Goal: Task Accomplishment & Management: Complete application form

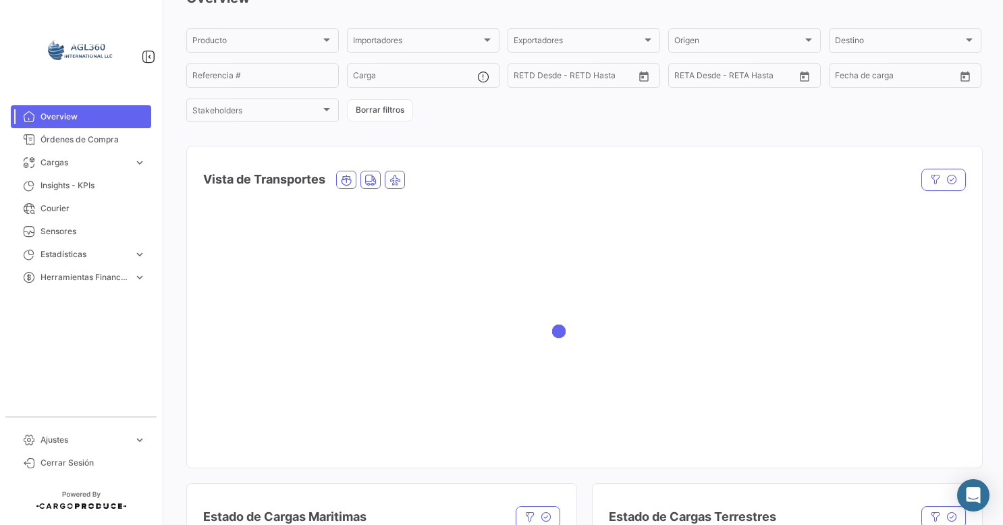
scroll to position [135, 0]
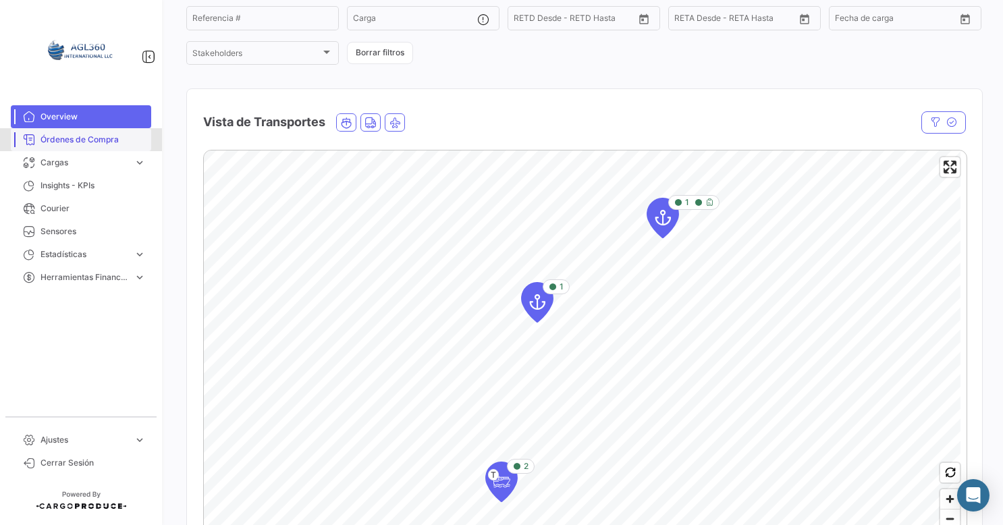
click at [74, 140] on span "Órdenes de Compra" at bounding box center [92, 140] width 105 height 12
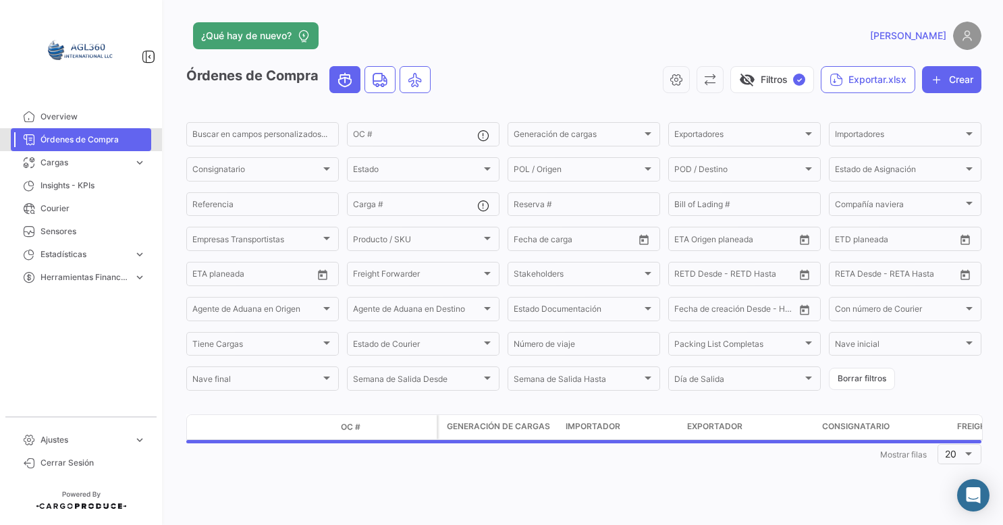
click at [79, 137] on span "Órdenes de Compra" at bounding box center [92, 140] width 105 height 12
click at [968, 80] on button "Crear" at bounding box center [951, 79] width 59 height 27
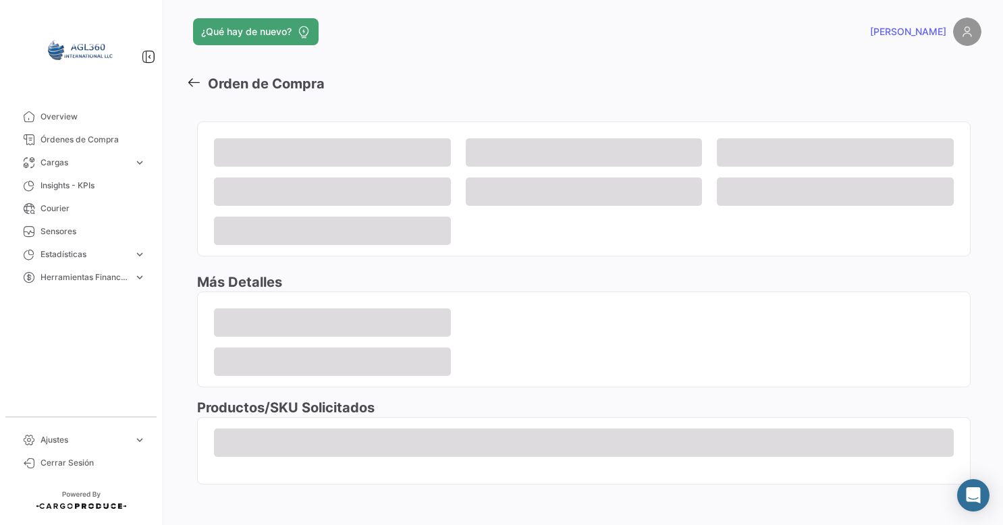
scroll to position [5, 0]
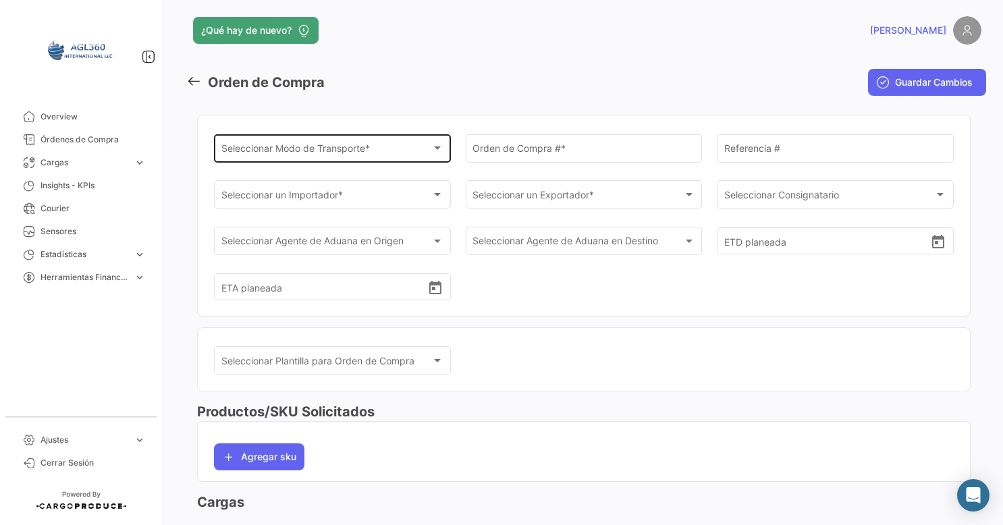
click at [383, 154] on div "Seleccionar Modo de Transporte *" at bounding box center [326, 150] width 211 height 11
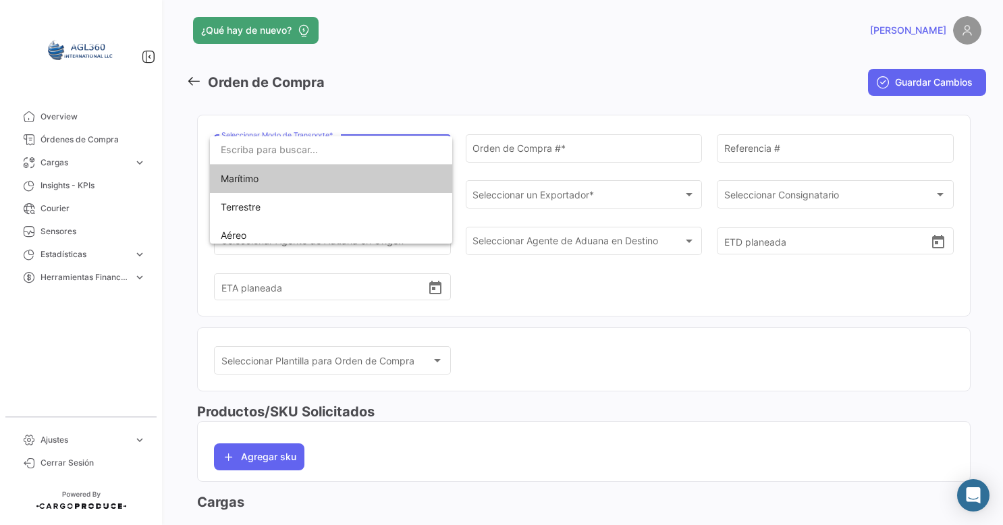
click at [273, 186] on span "Marítimo" at bounding box center [315, 179] width 189 height 28
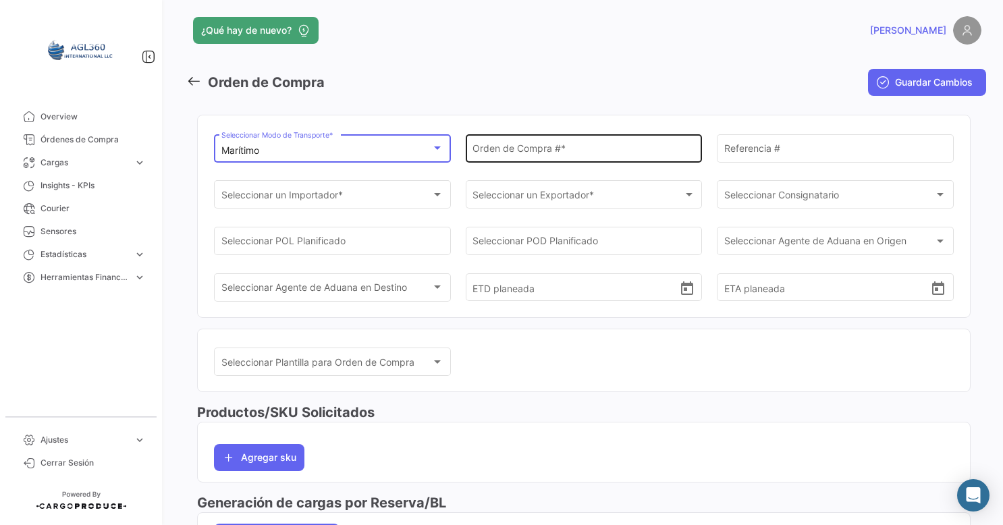
click at [528, 139] on div "Orden de Compra # *" at bounding box center [583, 147] width 223 height 31
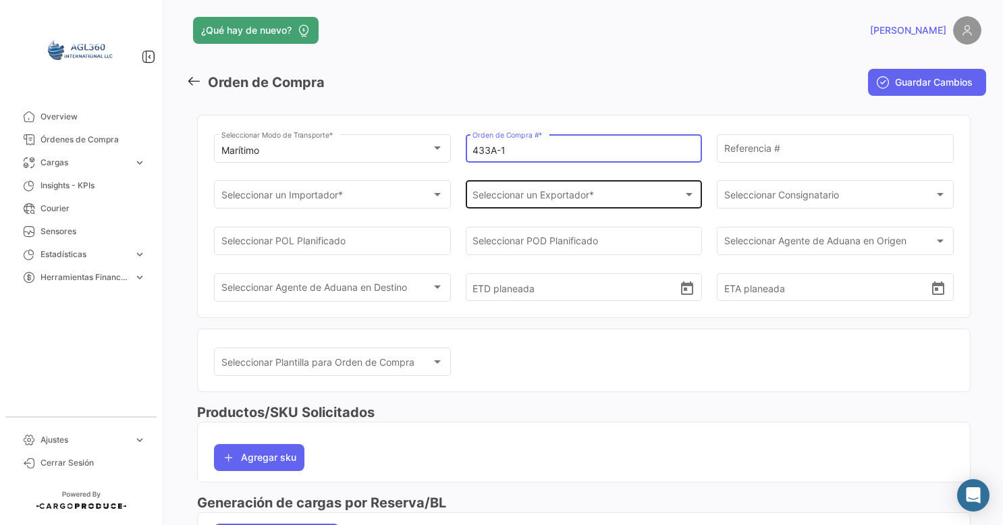
type input "433A-1"
click at [556, 202] on span "Seleccionar un Exportador *" at bounding box center [577, 197] width 211 height 11
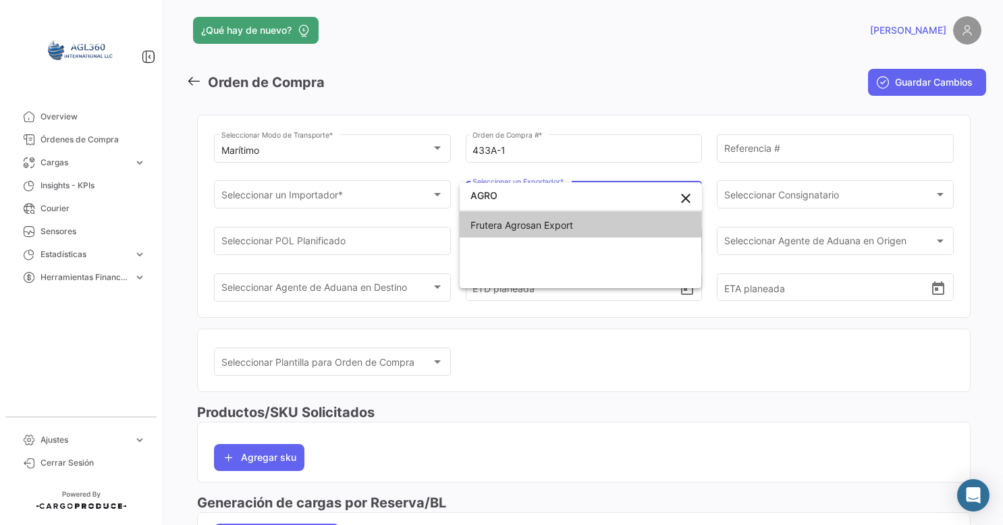
type input "AGRO"
click at [517, 228] on span "Frutera Agrosan Export" at bounding box center [521, 224] width 103 height 11
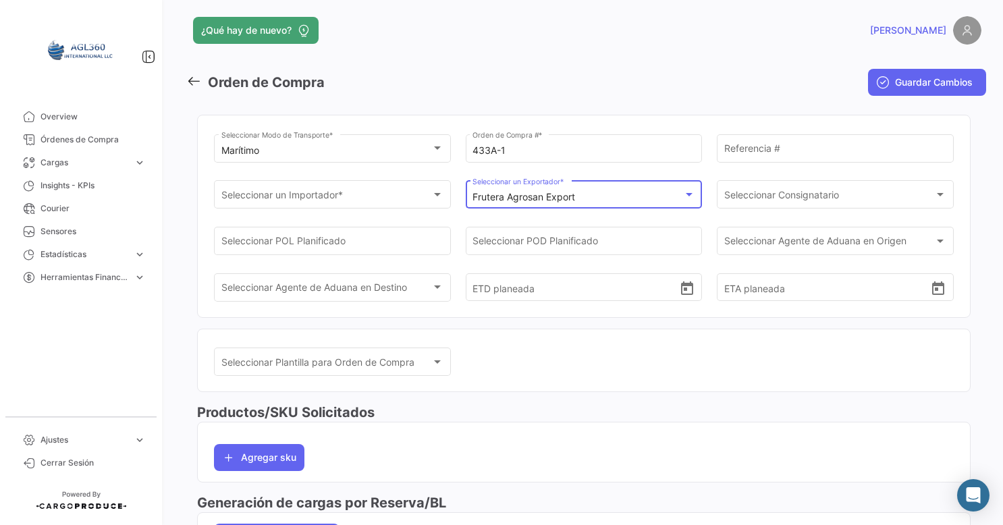
scroll to position [0, 0]
click at [345, 211] on div "Seleccionar un Importador * Seleccionar un Importador *" at bounding box center [332, 201] width 237 height 42
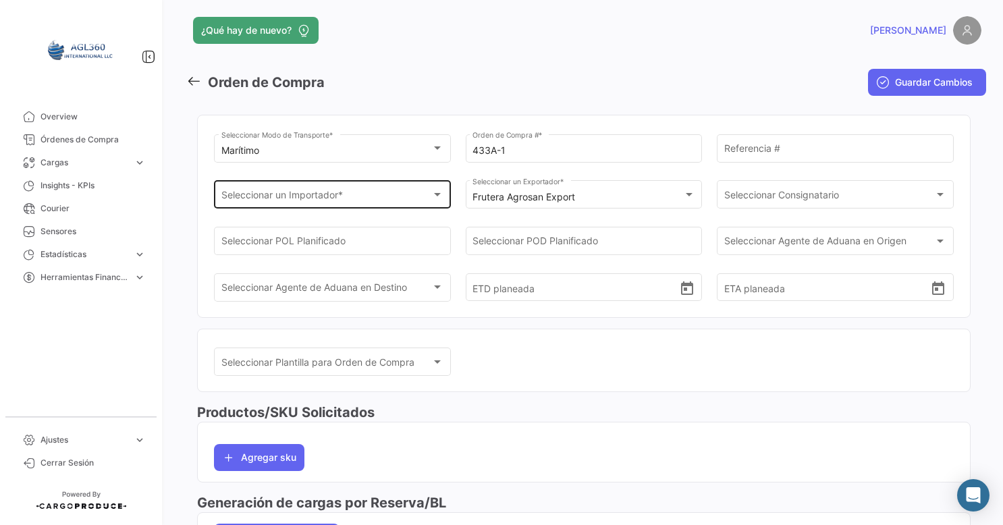
click at [339, 204] on div "Seleccionar un Importador * Seleccionar un Importador *" at bounding box center [332, 193] width 223 height 31
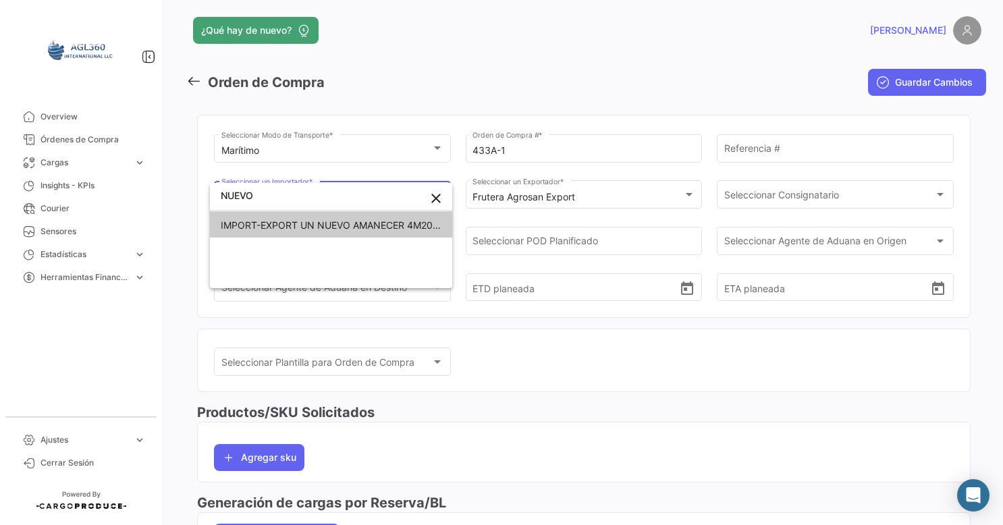
type input "NUEVO"
click at [317, 225] on span "IMPORT-EXPORT UN NUEVO AMANECER 4M2019, [GEOGRAPHIC_DATA]" at bounding box center [382, 224] width 323 height 11
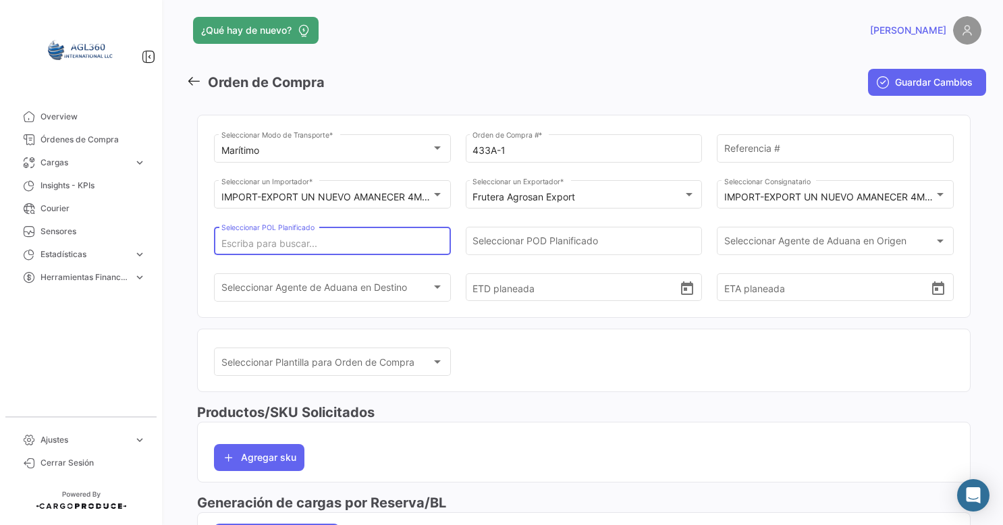
click at [270, 245] on input "Seleccionar POL Planificado" at bounding box center [332, 243] width 223 height 11
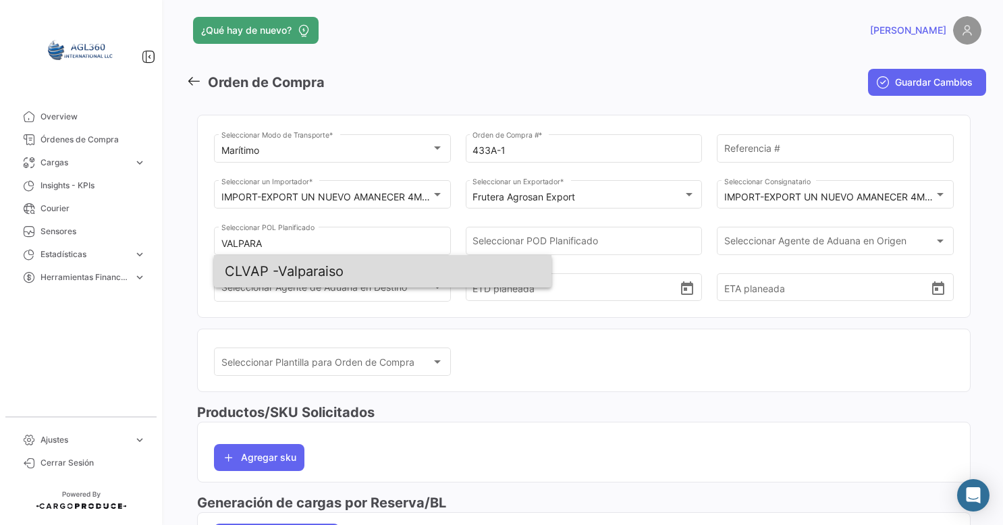
click at [309, 273] on span "CLVAP - Valparaiso" at bounding box center [383, 271] width 316 height 32
type input "Valparaiso"
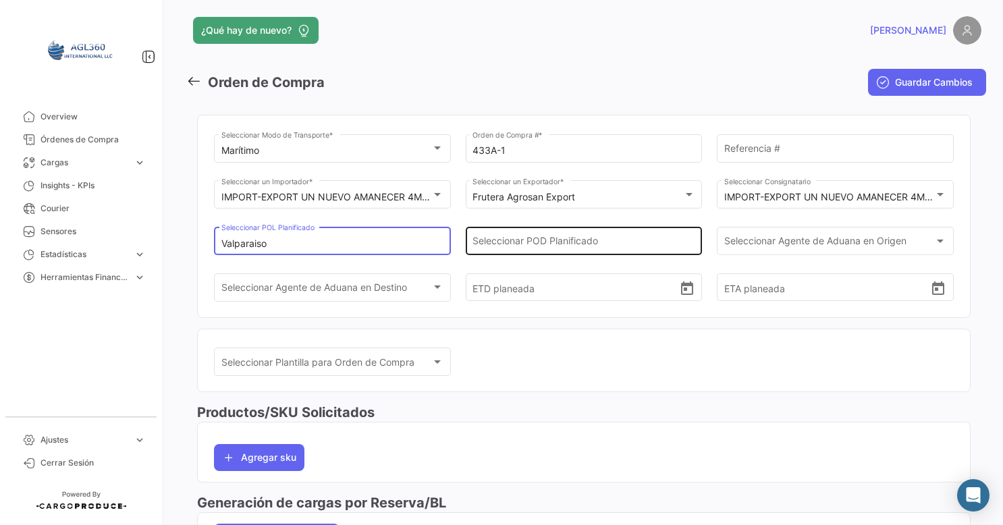
click at [610, 239] on input "Seleccionar POD Planificado" at bounding box center [583, 243] width 223 height 11
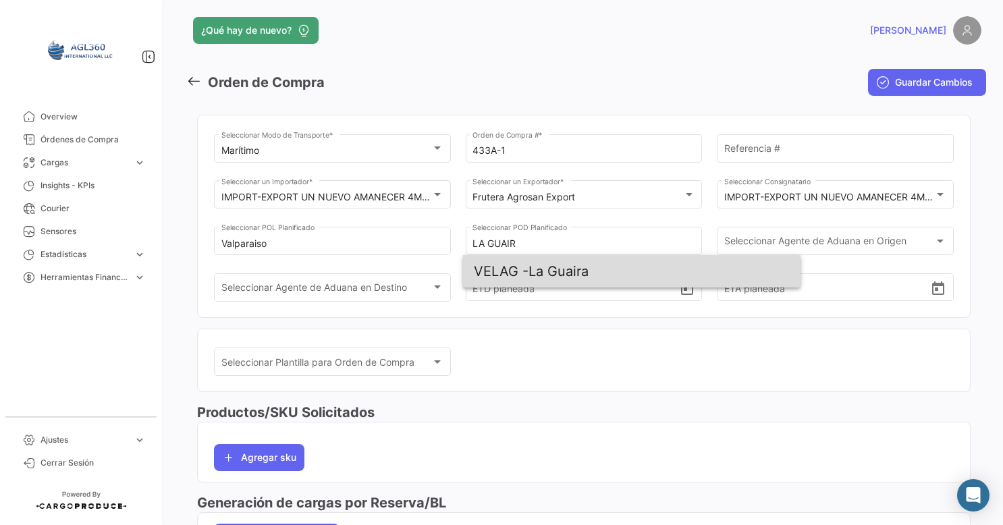
click at [563, 270] on span "VELAG - La Guaira" at bounding box center [632, 271] width 316 height 32
type input "La Guaira"
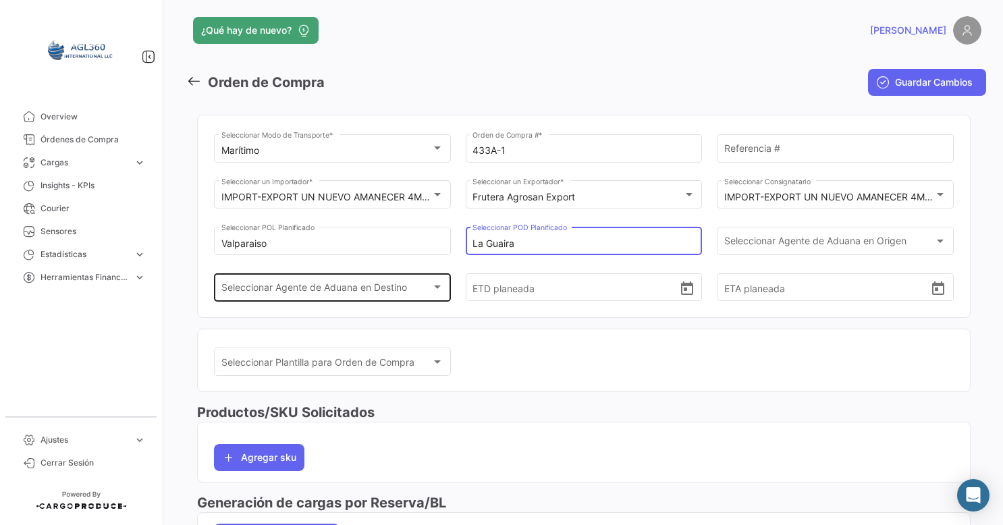
click at [370, 294] on span "Seleccionar Agente de Aduana en Destino" at bounding box center [326, 289] width 211 height 11
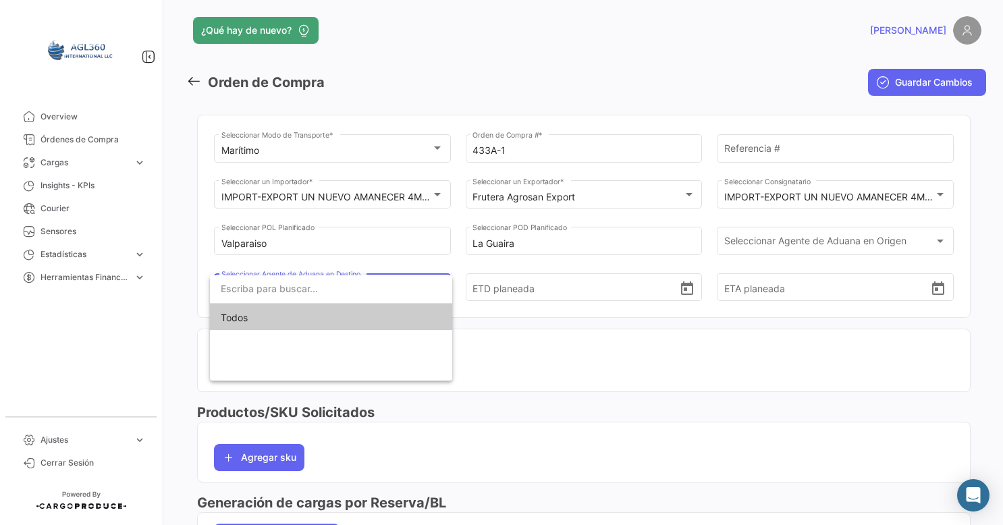
click at [575, 289] on div at bounding box center [501, 262] width 1003 height 525
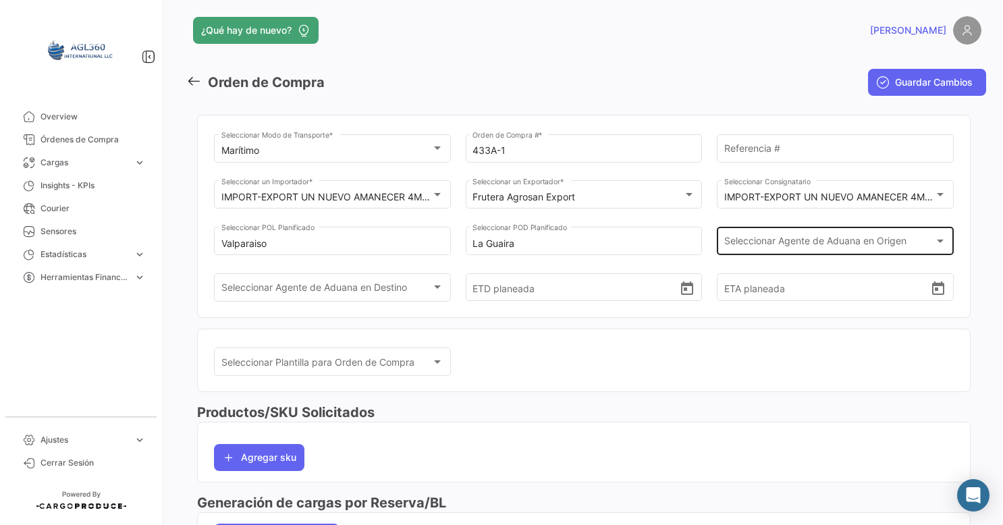
click at [772, 234] on div "Seleccionar Agente de Aduana en Origen Seleccionar Agente de Aduana en Origen" at bounding box center [835, 239] width 223 height 31
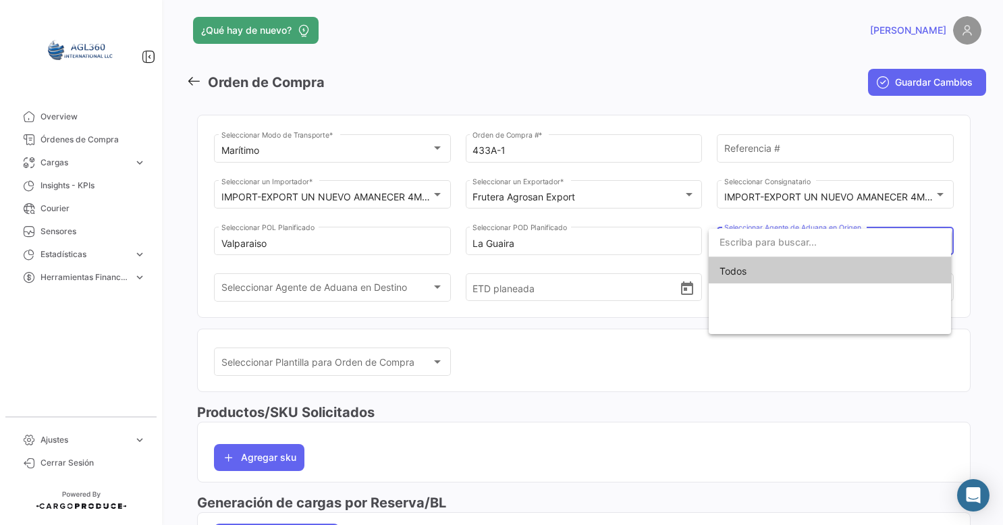
drag, startPoint x: 772, startPoint y: 234, endPoint x: 638, endPoint y: 255, distance: 135.2
click at [772, 234] on input "dropdown search" at bounding box center [830, 242] width 242 height 28
click at [526, 354] on div at bounding box center [501, 262] width 1003 height 525
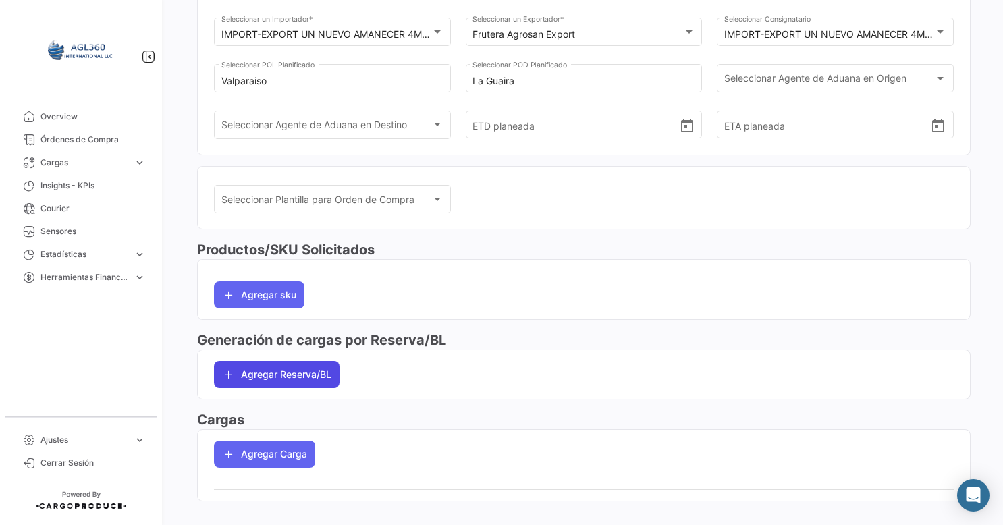
scroll to position [185, 0]
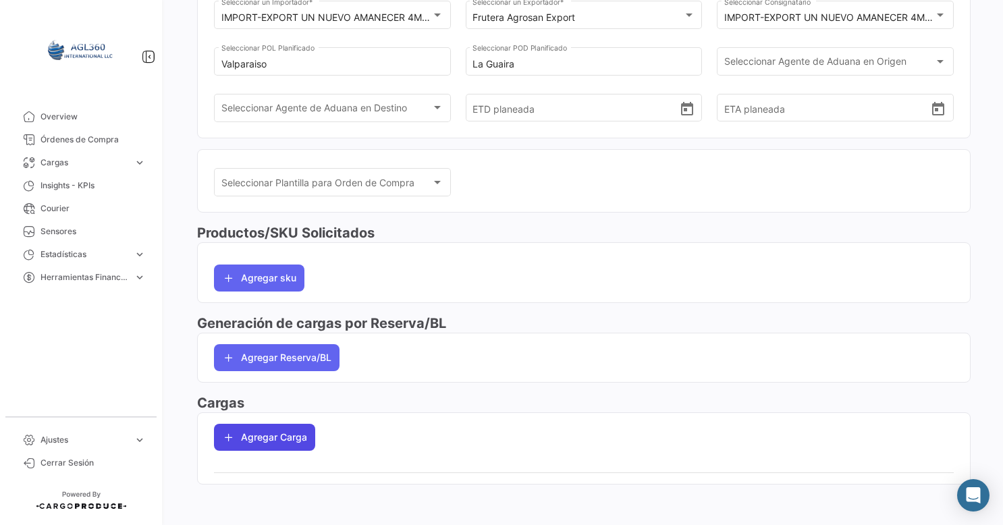
click at [264, 425] on button "Agregar Carga" at bounding box center [264, 437] width 101 height 27
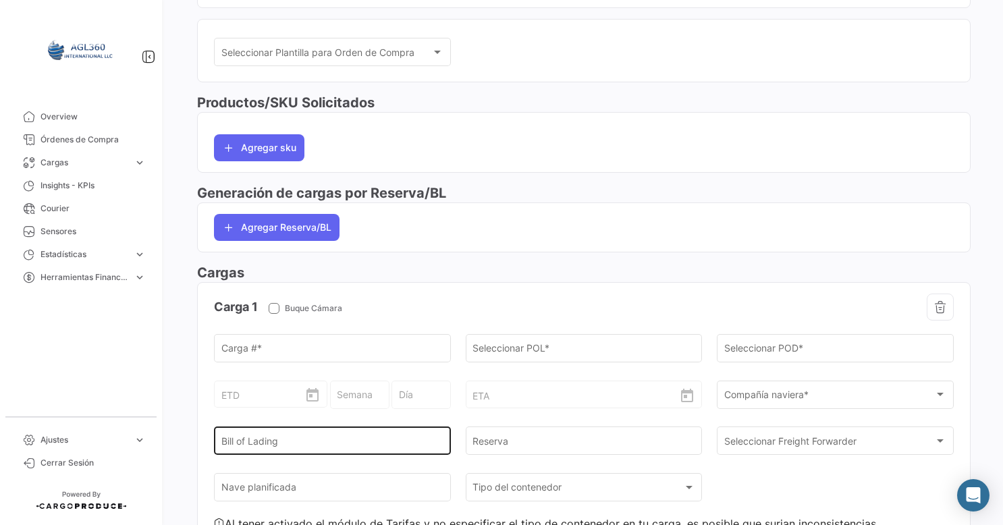
scroll to position [387, 0]
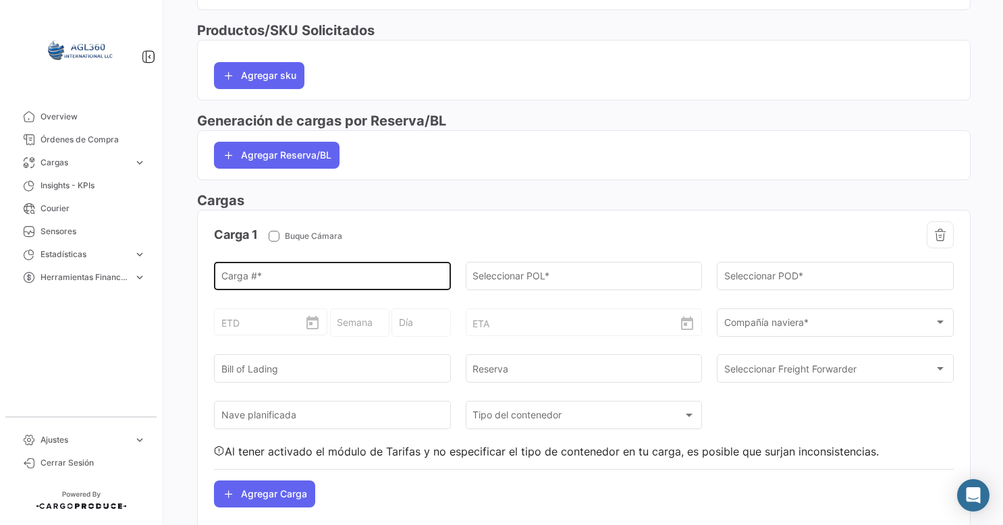
click at [387, 281] on input "Carga # *" at bounding box center [332, 278] width 223 height 11
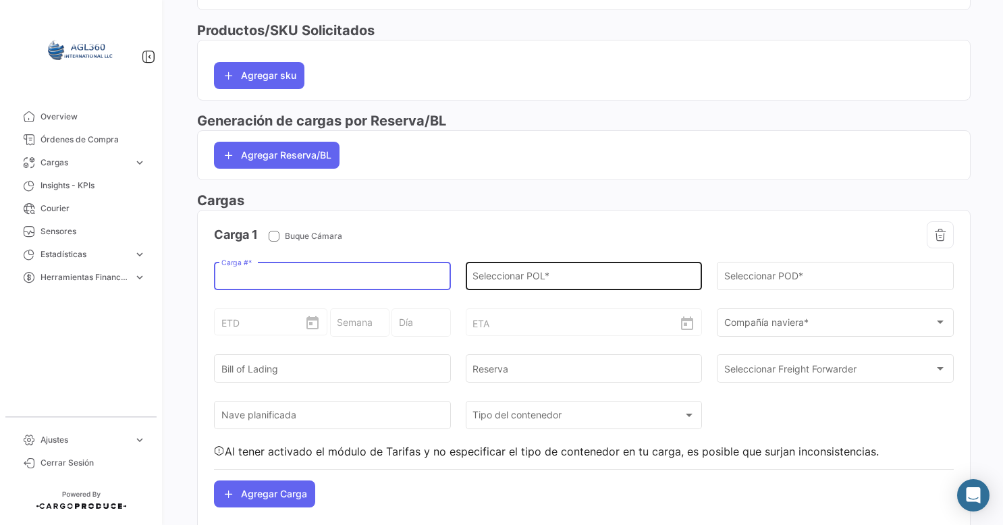
click at [520, 267] on div "Seleccionar POL *" at bounding box center [583, 274] width 223 height 31
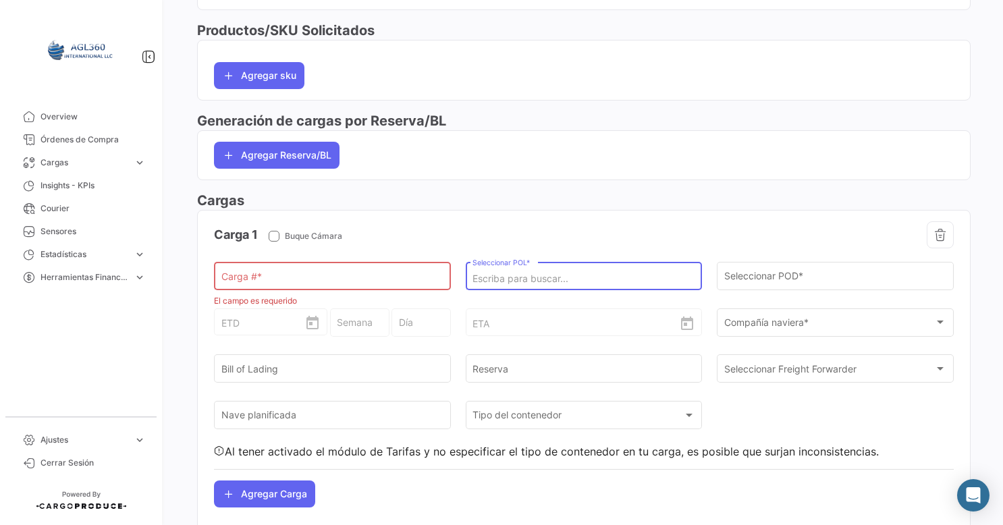
click at [543, 278] on input "Seleccionar POL *" at bounding box center [583, 278] width 223 height 11
click at [366, 277] on input "Carga # *" at bounding box center [332, 278] width 223 height 11
click at [524, 274] on input "Seleccionar POL *" at bounding box center [583, 278] width 223 height 11
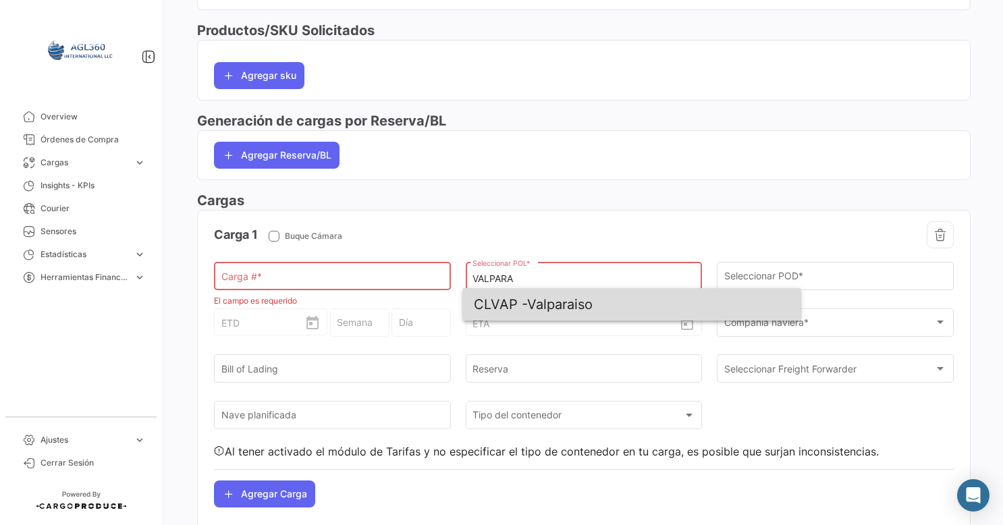
drag, startPoint x: 530, startPoint y: 308, endPoint x: 750, endPoint y: 289, distance: 221.5
click at [537, 306] on span "CLVAP - Valparaiso" at bounding box center [632, 304] width 316 height 32
type input "Valparaiso"
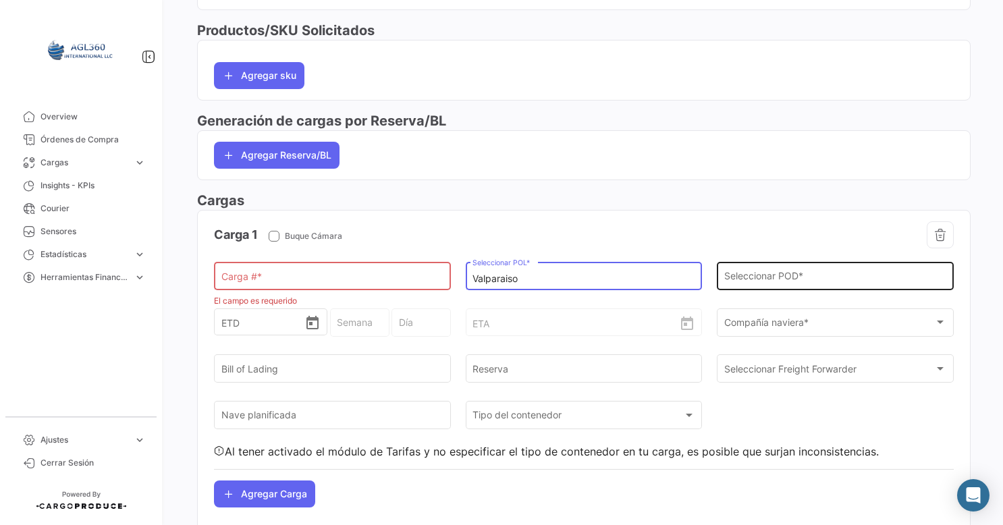
click at [777, 281] on input "Seleccionar POD *" at bounding box center [835, 278] width 223 height 11
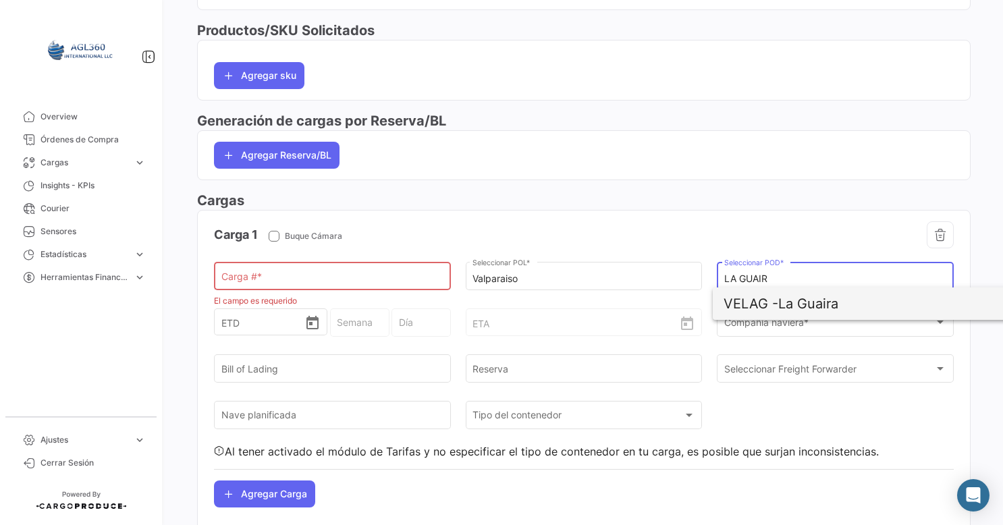
click at [786, 305] on span "VELAG - La Guaira" at bounding box center [881, 303] width 316 height 32
type input "La Guaira"
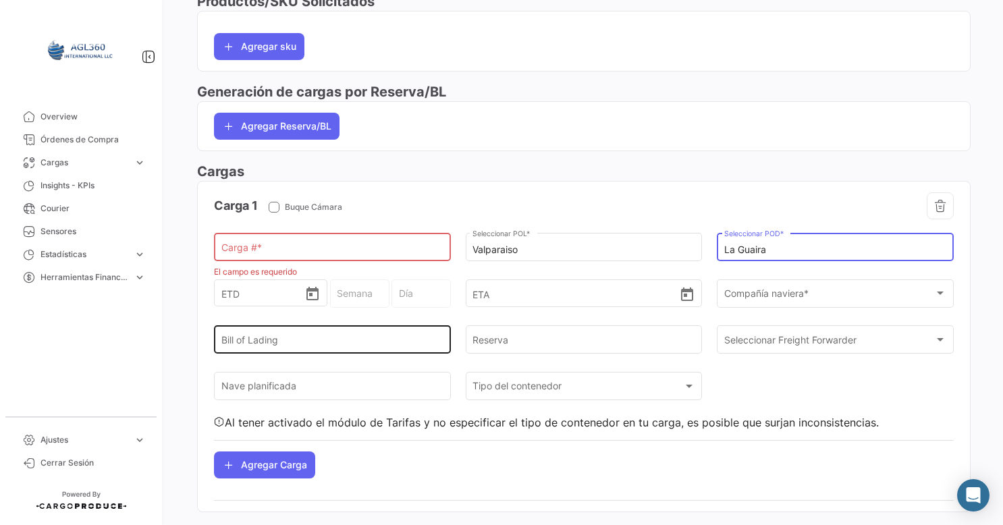
scroll to position [443, 0]
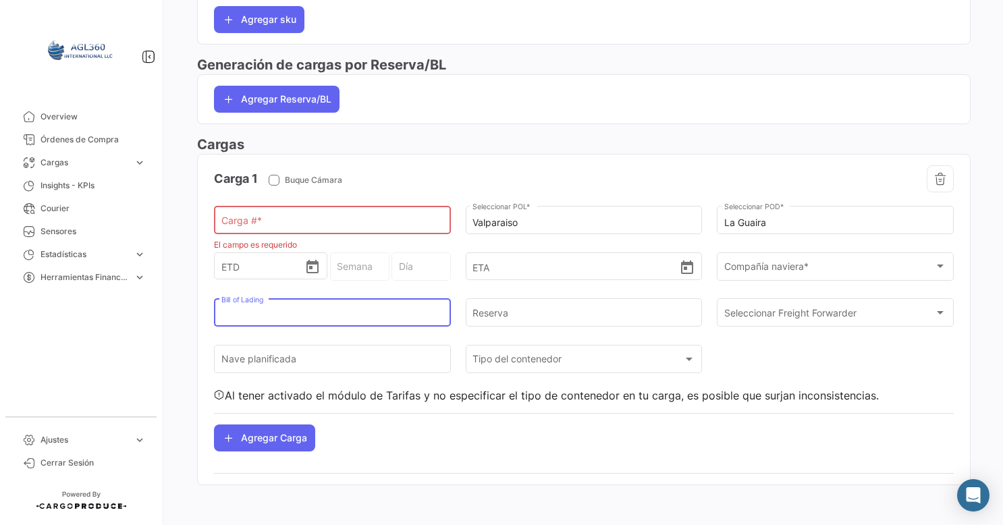
click at [259, 310] on input "Bill of Lading" at bounding box center [332, 315] width 223 height 11
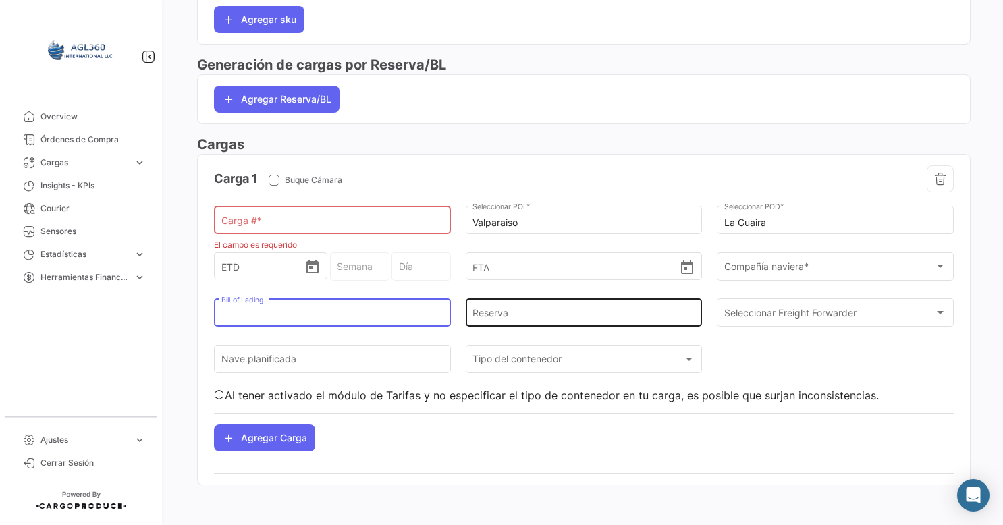
drag, startPoint x: 510, startPoint y: 297, endPoint x: 517, endPoint y: 298, distance: 6.9
click at [510, 297] on div "Reserva" at bounding box center [583, 311] width 223 height 31
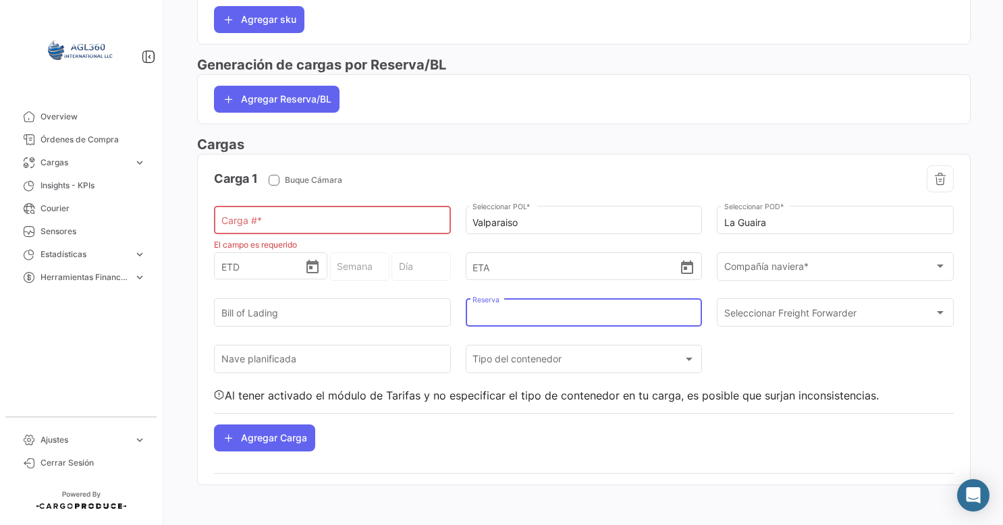
click at [256, 219] on input "Carga # *" at bounding box center [332, 222] width 223 height 11
paste input "259121322"
type input "259121322"
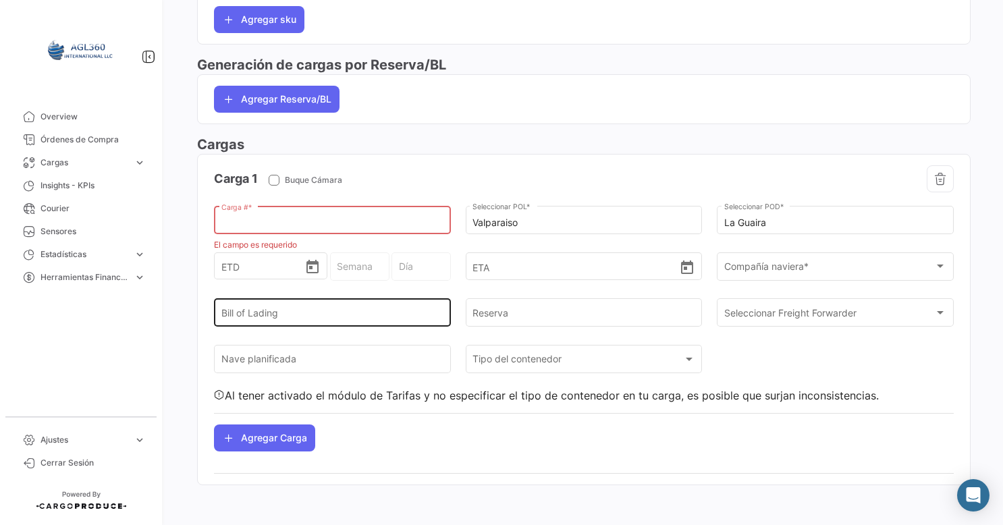
click at [248, 301] on div "Bill of Lading" at bounding box center [332, 311] width 223 height 31
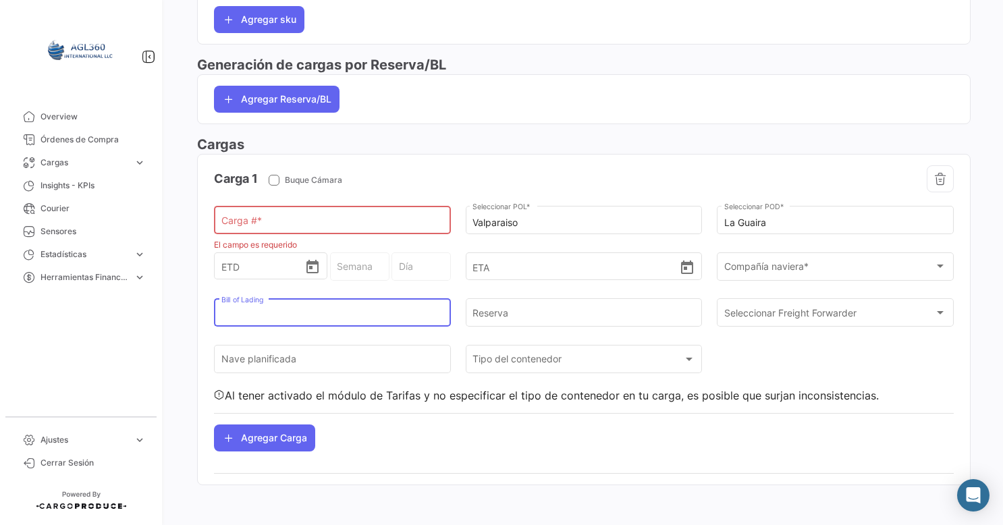
paste input "259121322"
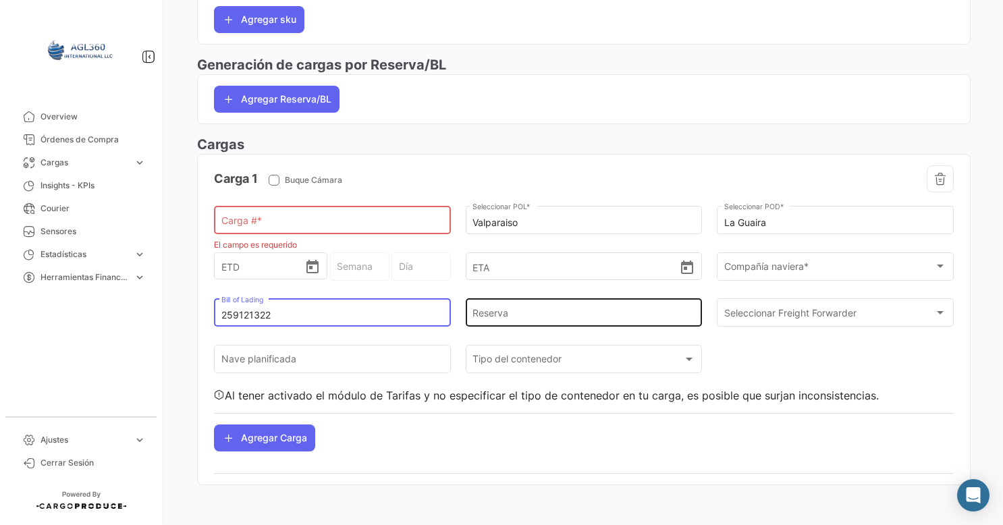
type input "259121322"
click at [499, 306] on div "Reserva" at bounding box center [583, 311] width 223 height 31
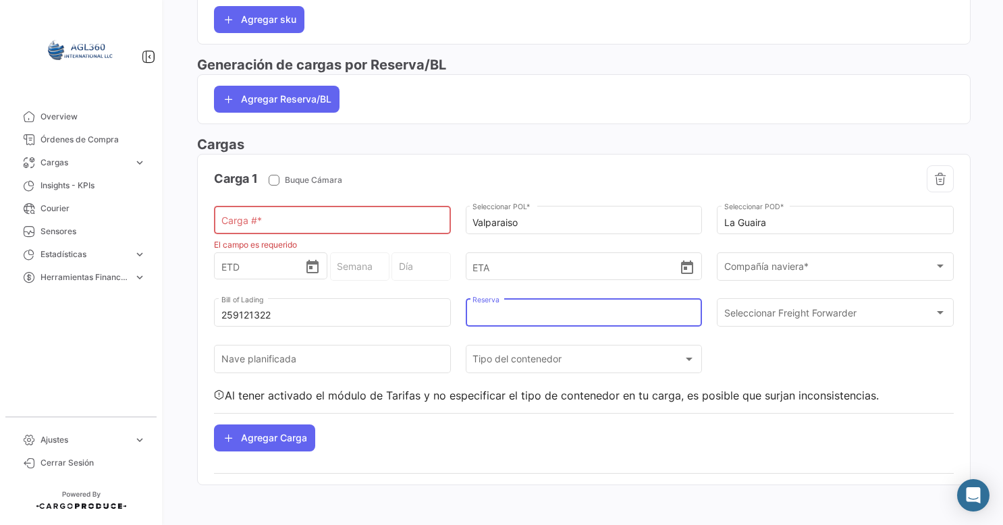
paste input "259121322"
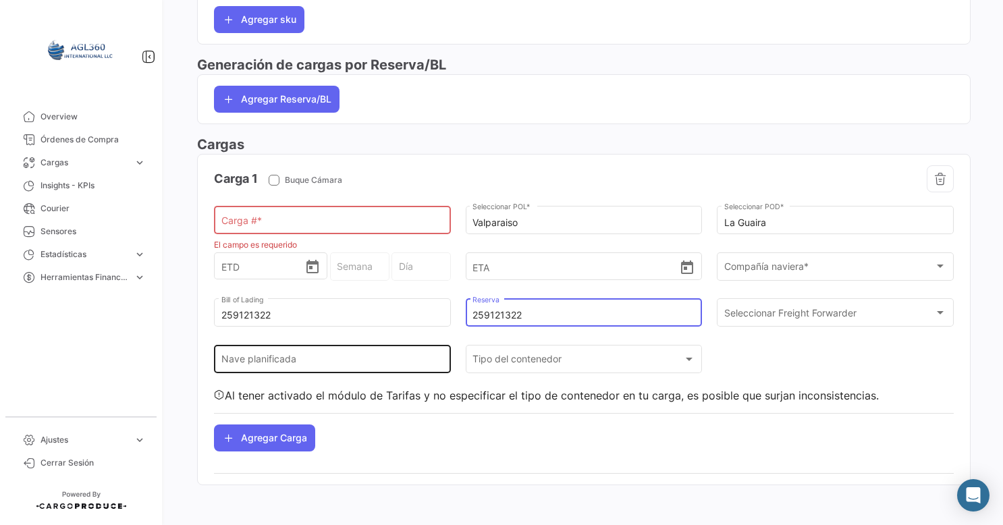
type input "259121322"
click at [349, 364] on input "Nave planificada" at bounding box center [332, 361] width 223 height 11
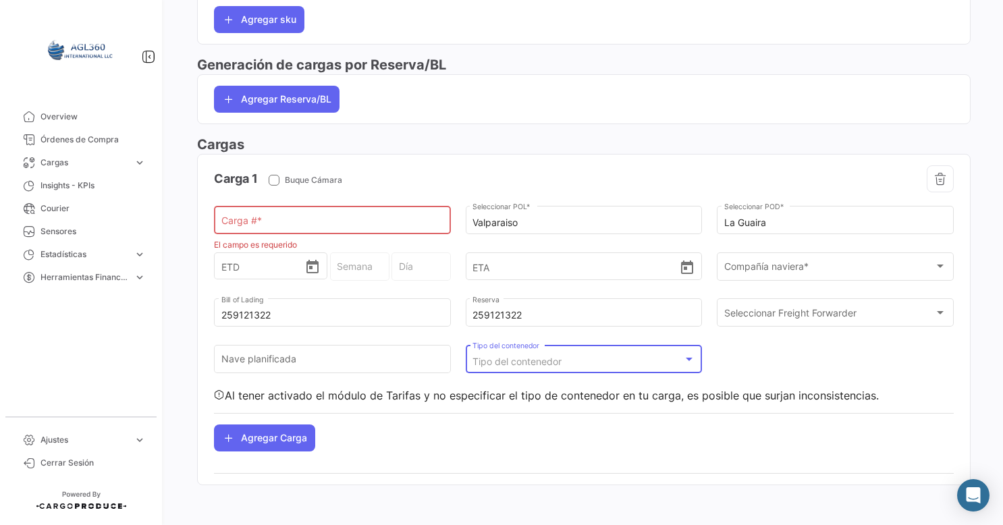
click at [521, 360] on span "Tipo del contenedor" at bounding box center [516, 361] width 89 height 11
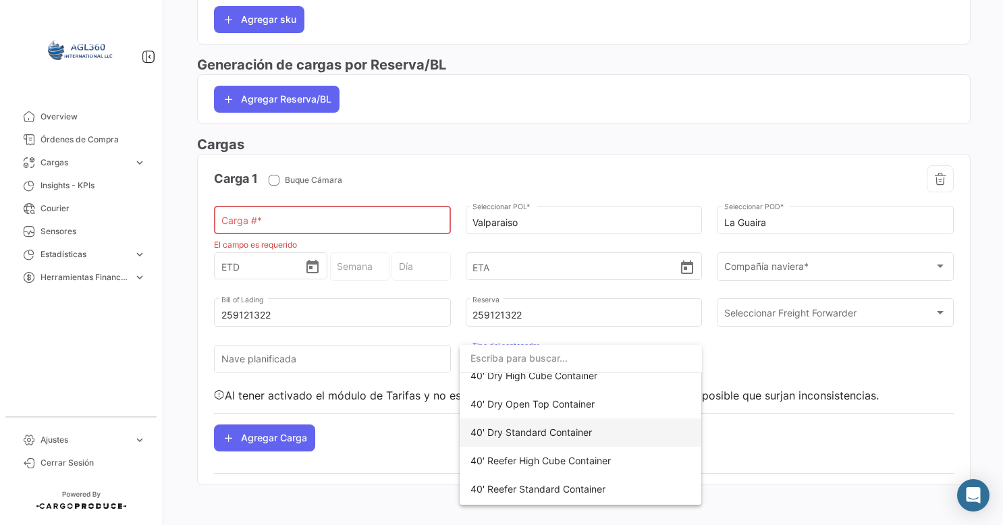
scroll to position [135, 0]
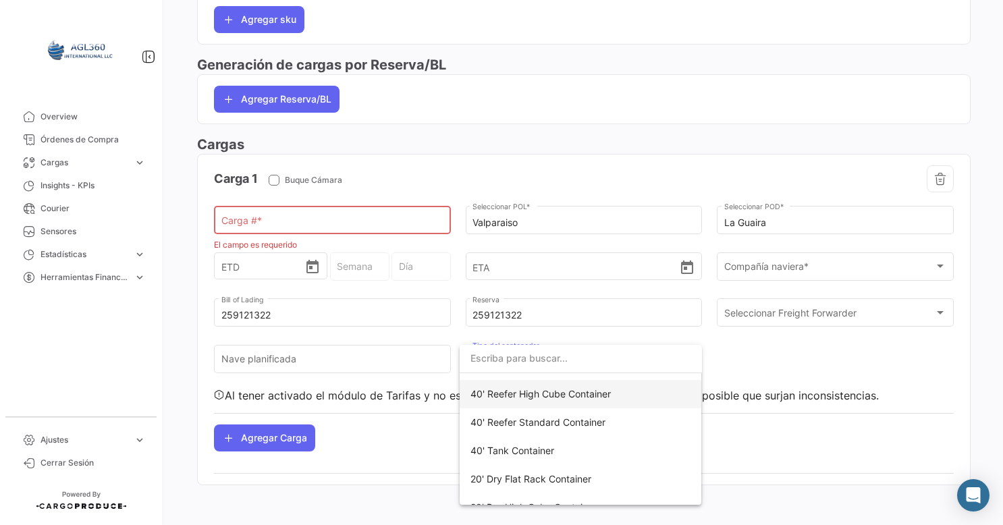
drag, startPoint x: 574, startPoint y: 399, endPoint x: 640, endPoint y: 362, distance: 76.4
click at [574, 399] on span "40' Reefer High Cube Container" at bounding box center [540, 393] width 140 height 11
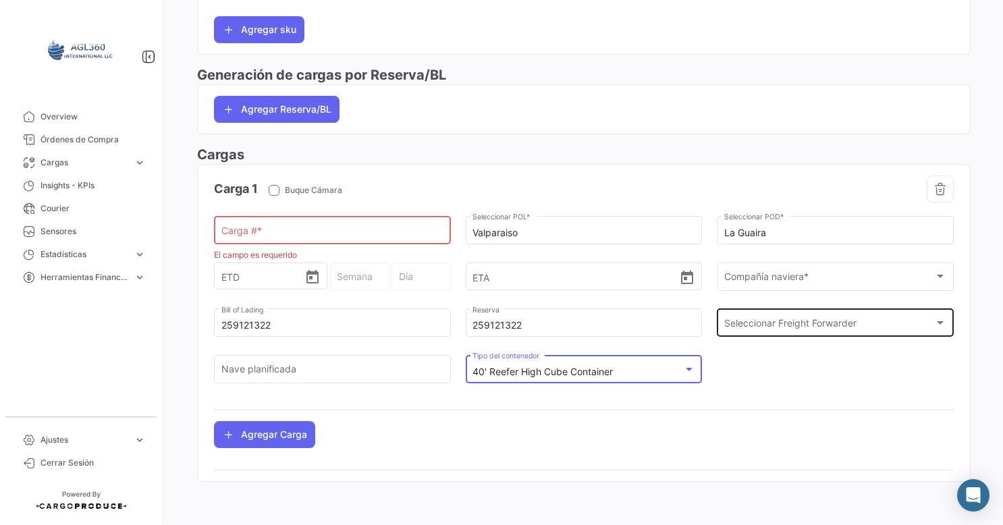
scroll to position [431, 0]
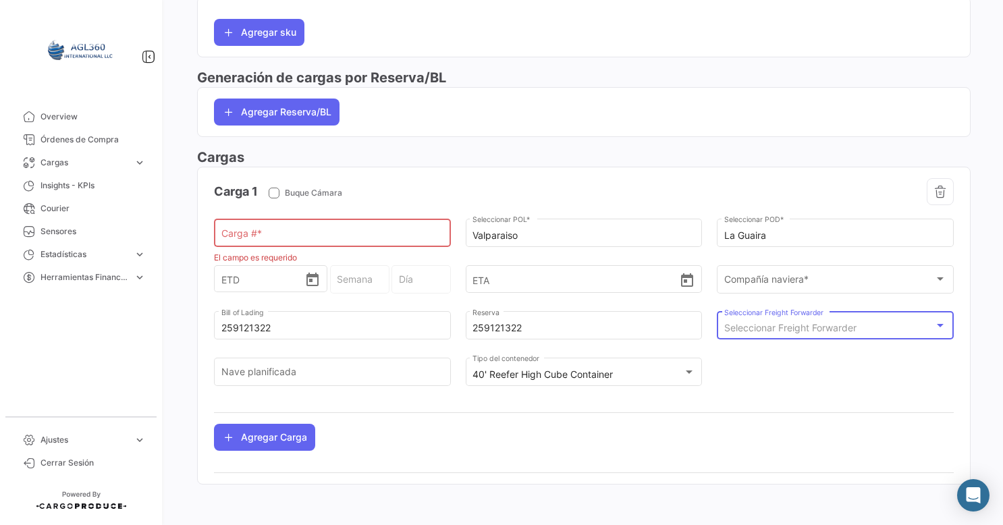
click at [813, 329] on span "Seleccionar Freight Forwarder" at bounding box center [790, 327] width 132 height 11
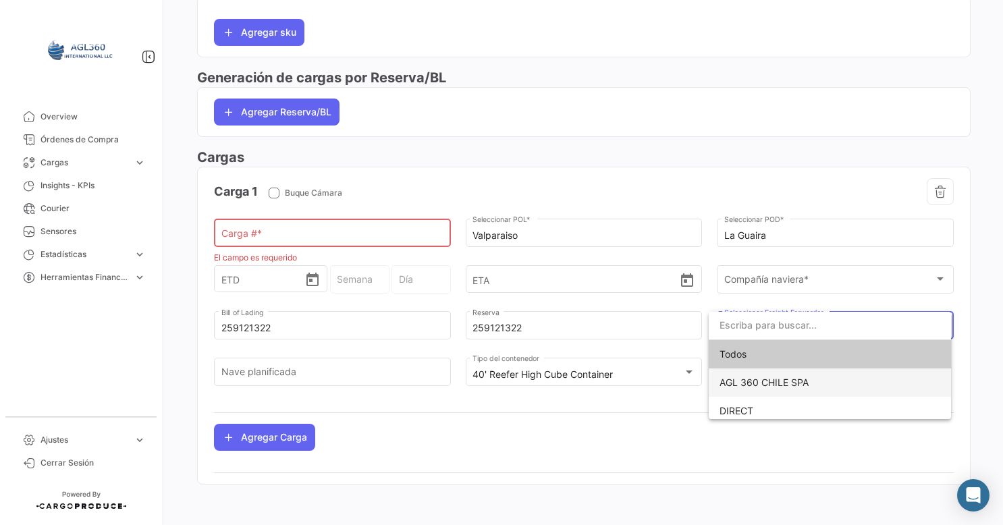
click at [760, 385] on span "AGL 360 CHILE SPA" at bounding box center [763, 382] width 89 height 11
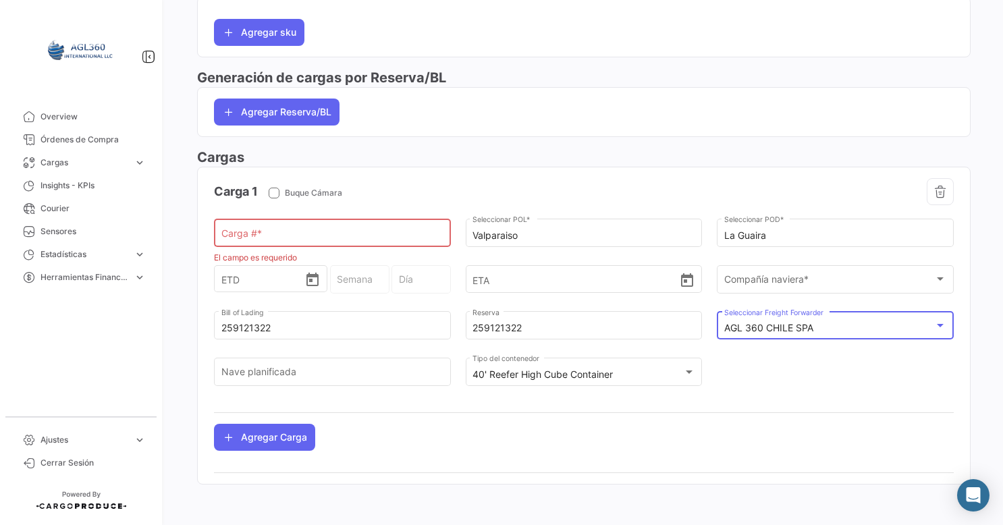
click at [293, 239] on input "Carga # *" at bounding box center [332, 235] width 223 height 11
click at [256, 237] on input "Carga # *" at bounding box center [332, 235] width 223 height 11
paste input "MMAU1272203"
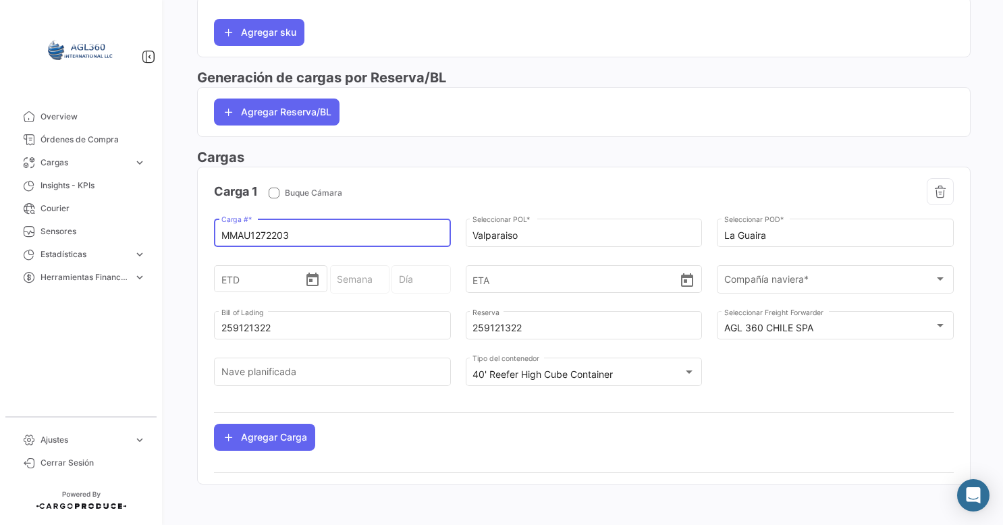
type input "MMAU1272203"
click at [396, 446] on div "Carga 1 Buque Cámara MMAU1272203 Carga # * Valparaiso Seleccionar POL * La Guai…" at bounding box center [584, 314] width 740 height 273
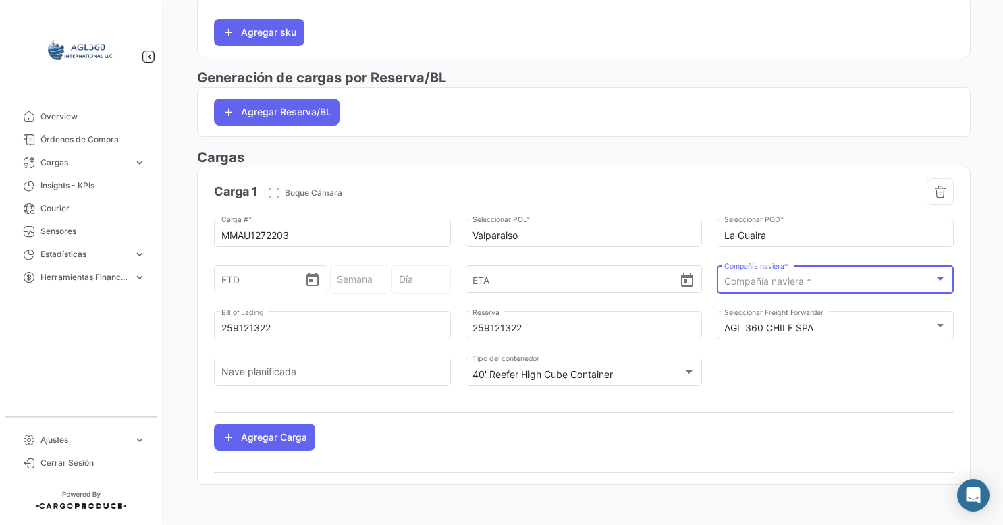
click at [787, 280] on span "Compañía naviera *" at bounding box center [767, 280] width 87 height 11
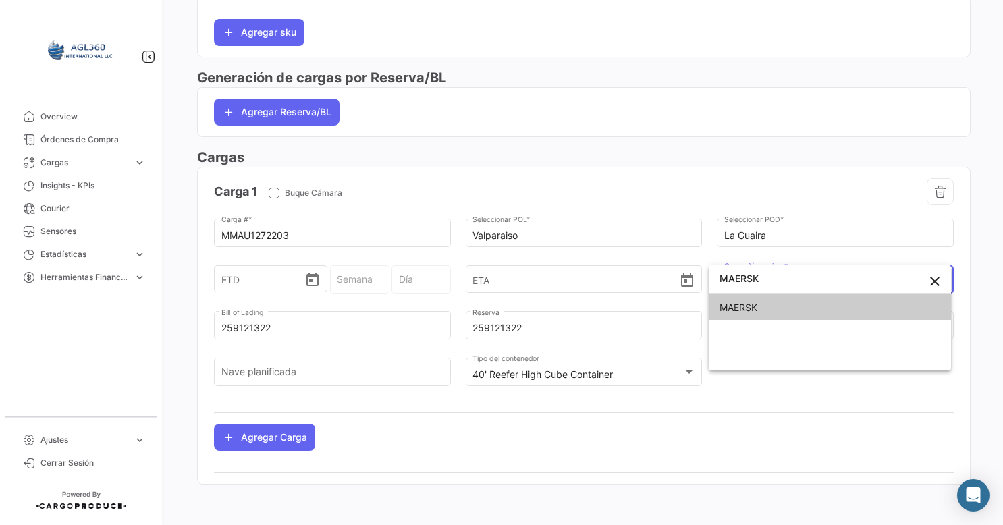
type input "MAERSK"
click at [735, 304] on span "MAERSK" at bounding box center [738, 307] width 38 height 11
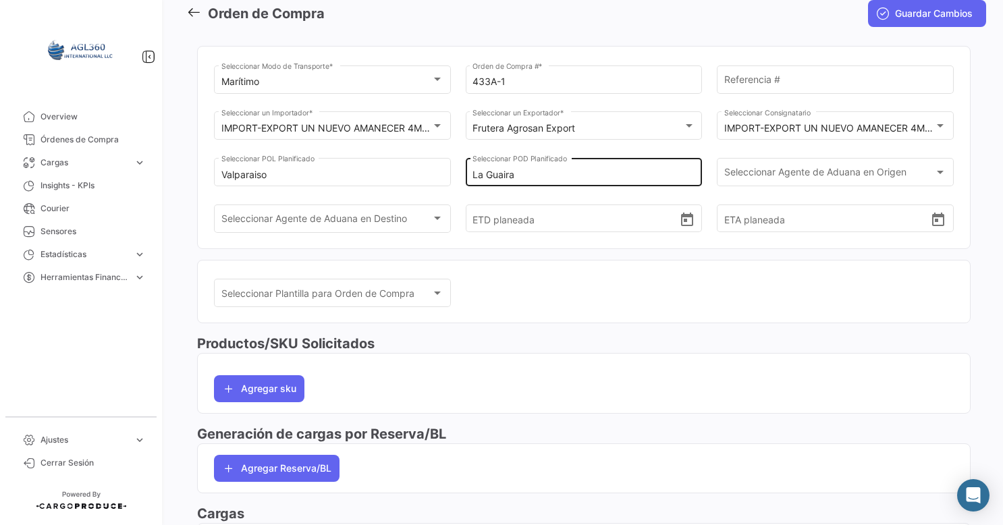
scroll to position [0, 0]
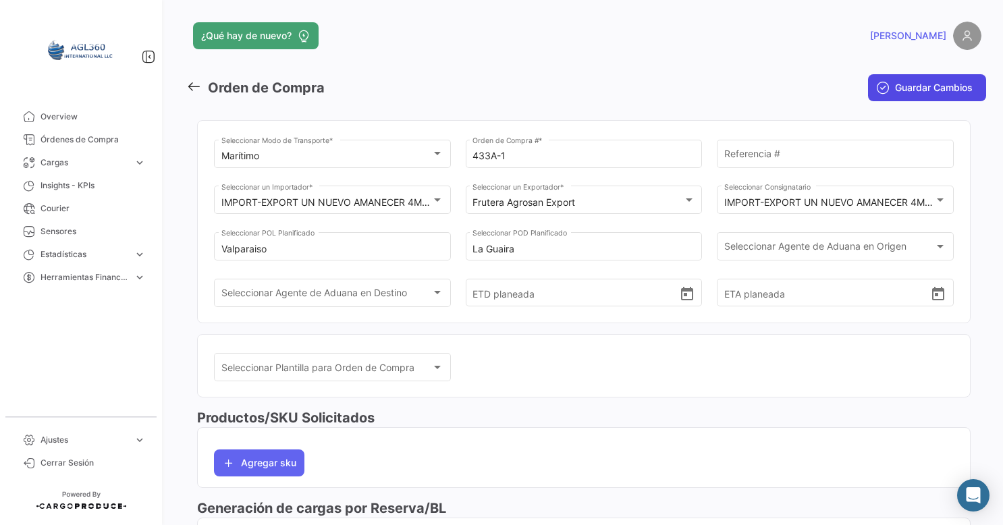
click at [901, 88] on span "Guardar Cambios" at bounding box center [934, 87] width 78 height 13
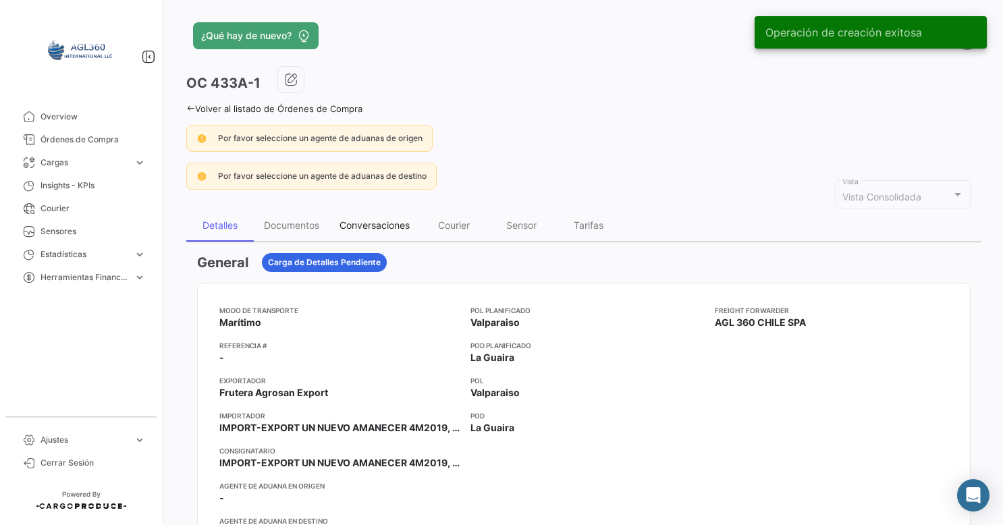
click at [364, 230] on div "Conversaciones" at bounding box center [374, 225] width 90 height 32
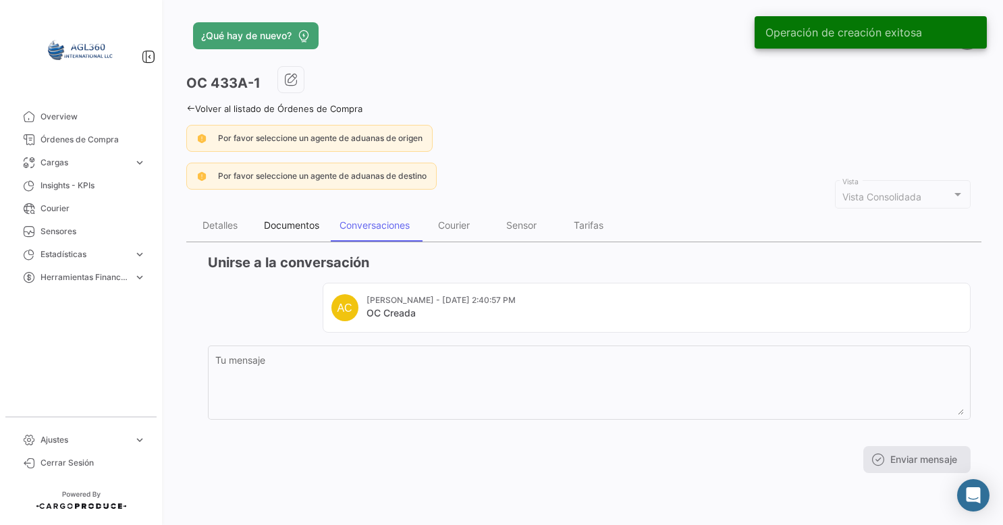
click at [289, 227] on div "Documentos" at bounding box center [291, 224] width 55 height 11
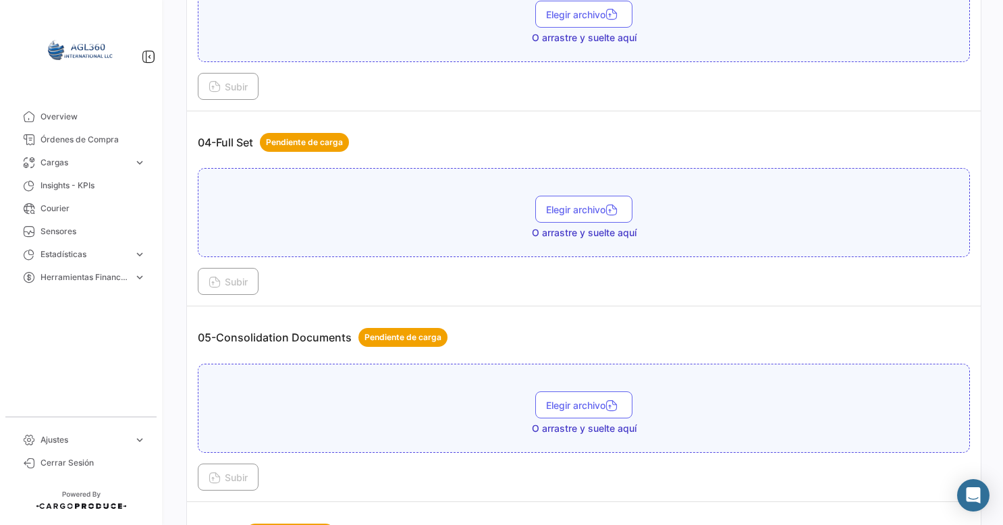
scroll to position [810, 0]
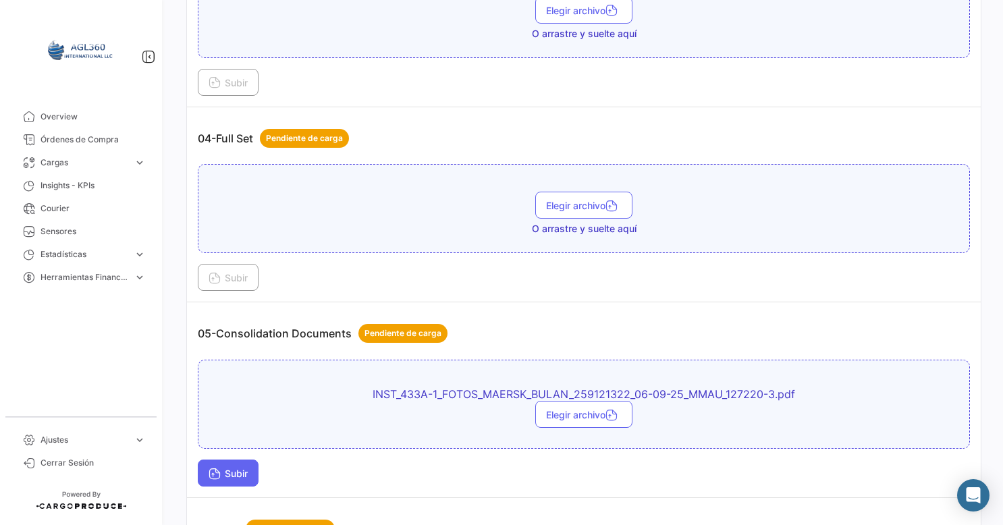
click at [238, 474] on button "Subir" at bounding box center [228, 473] width 61 height 27
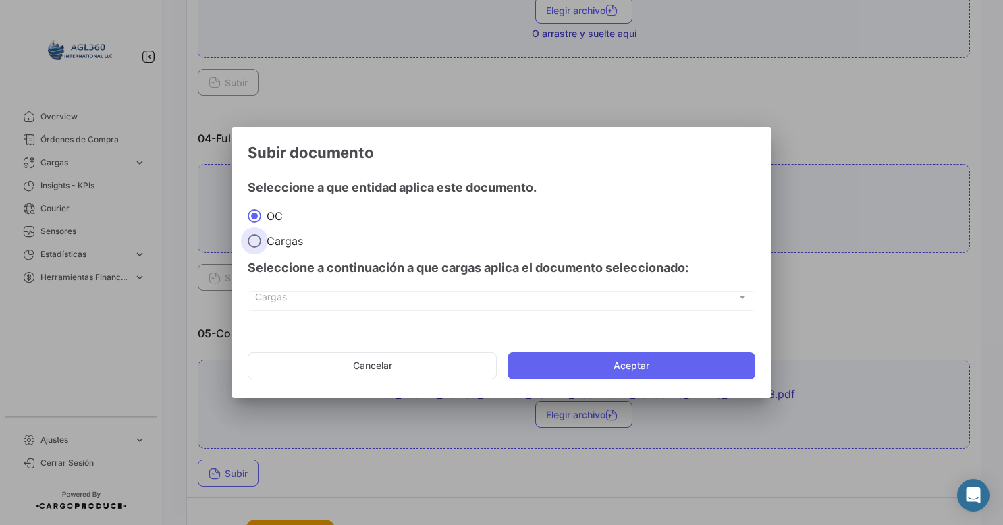
click at [283, 242] on span "Cargas" at bounding box center [282, 240] width 42 height 13
click at [261, 242] on input "Cargas" at bounding box center [254, 240] width 13 height 13
radio input "true"
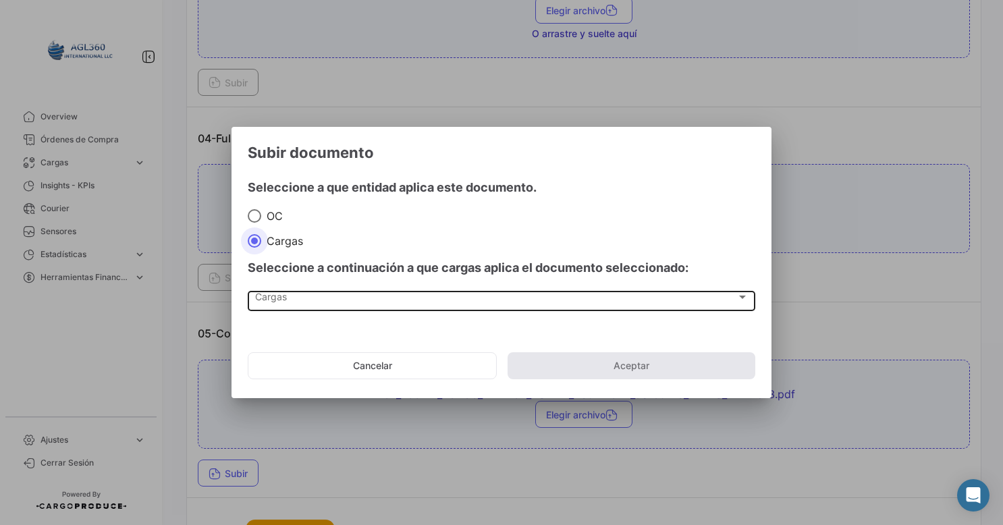
click at [293, 303] on div "Cargas" at bounding box center [495, 299] width 481 height 11
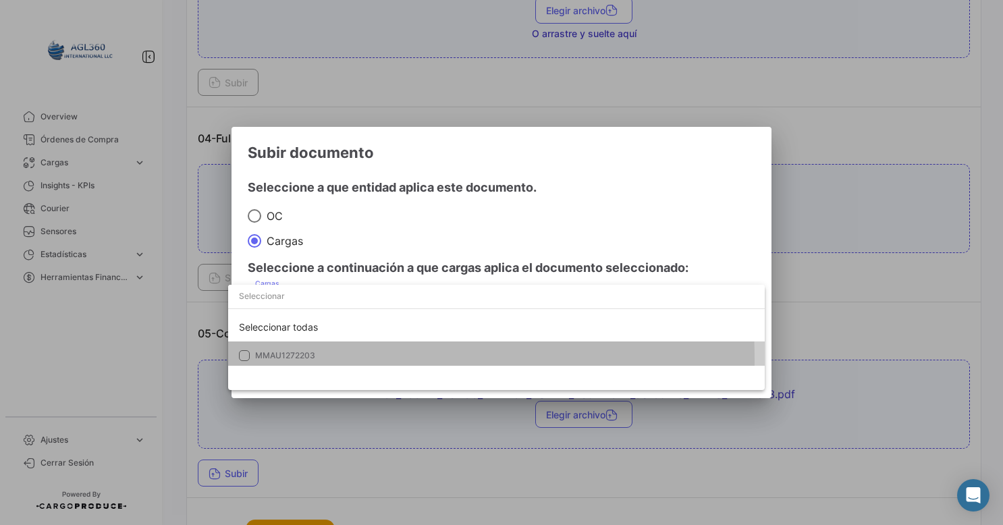
click at [284, 360] on span "MMAU1272203" at bounding box center [285, 355] width 60 height 10
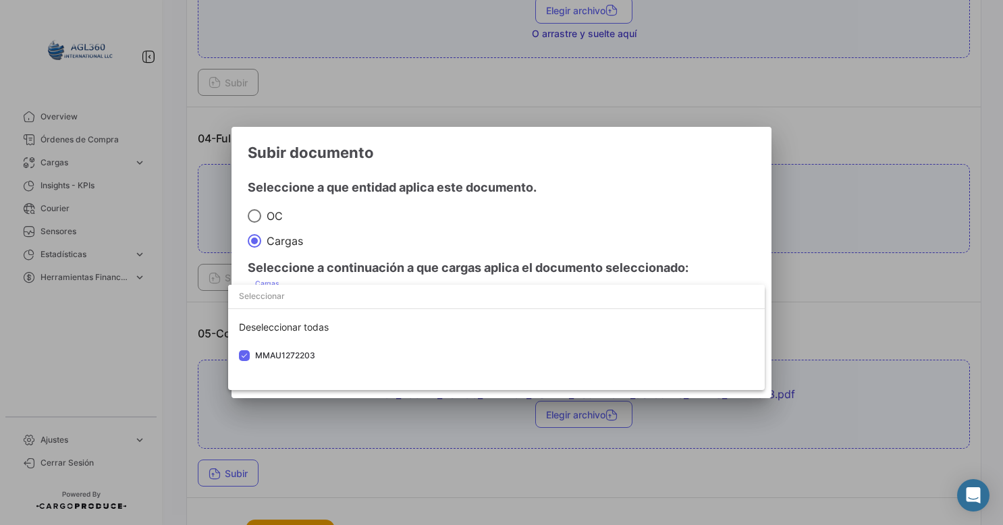
click at [764, 410] on div at bounding box center [501, 262] width 1003 height 525
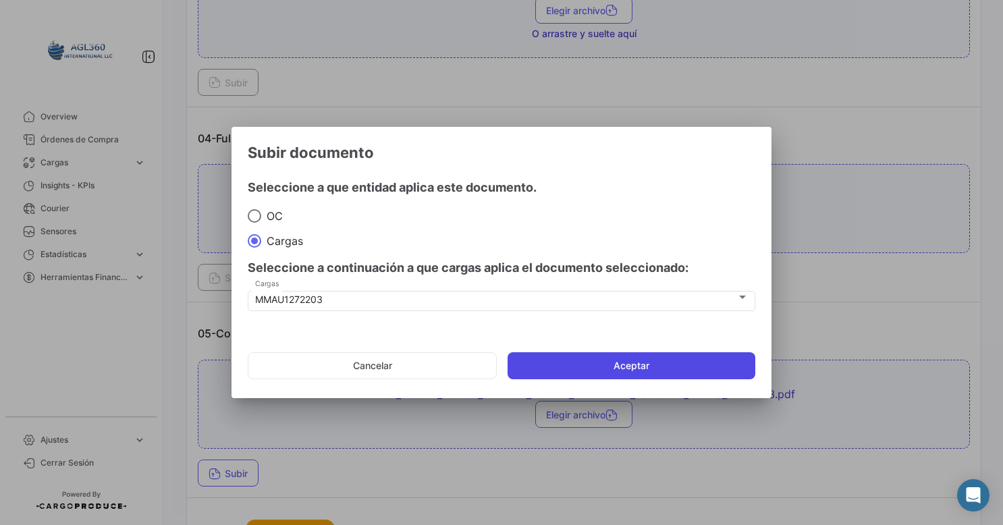
click at [613, 364] on button "Aceptar" at bounding box center [631, 365] width 248 height 27
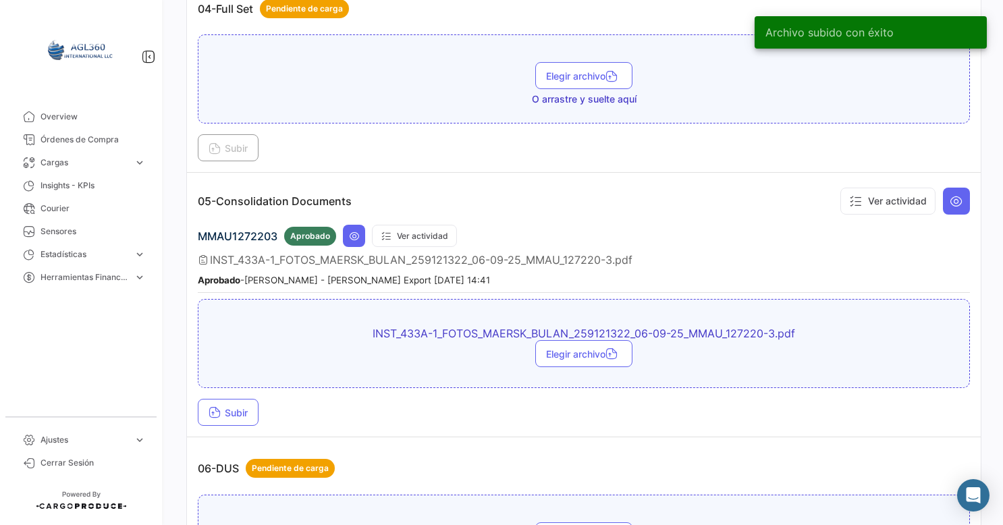
scroll to position [945, 0]
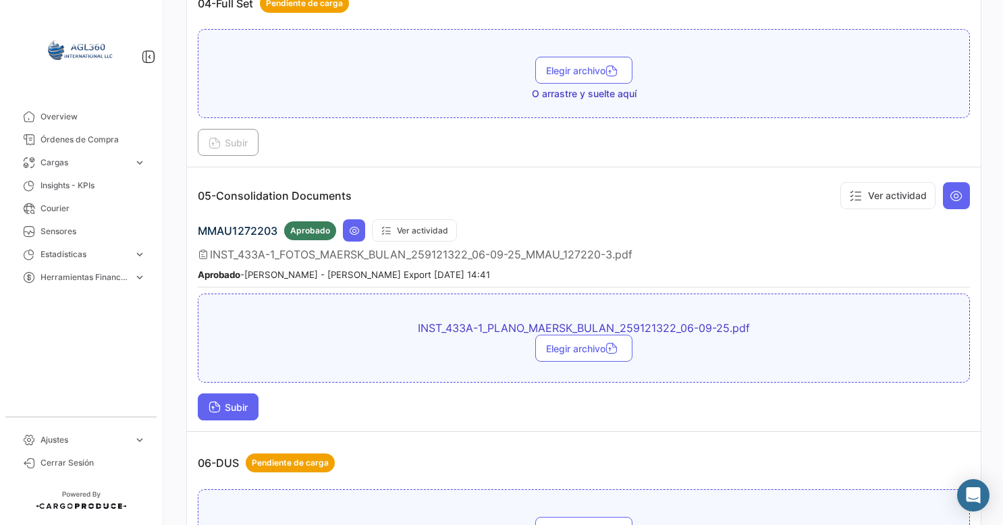
click at [225, 401] on span "Subir" at bounding box center [228, 406] width 39 height 11
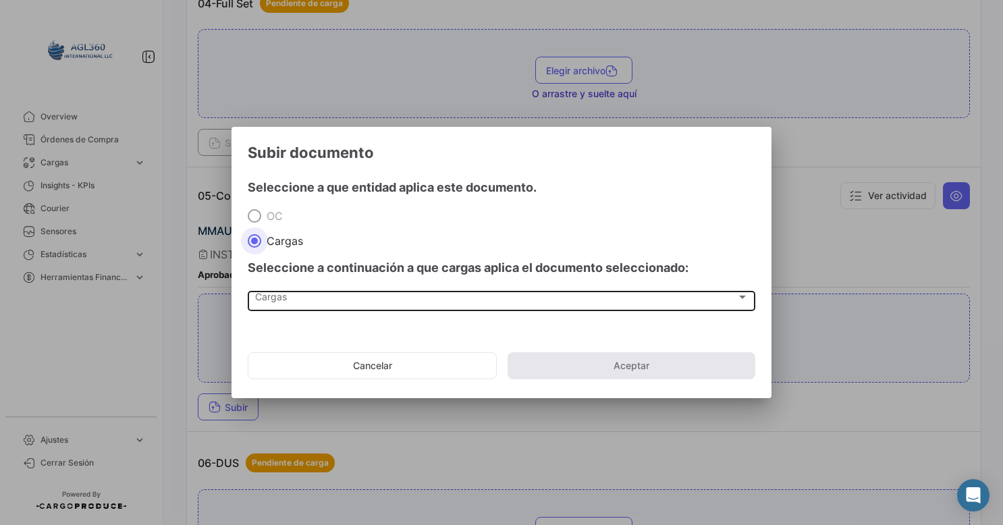
click at [381, 301] on div "Cargas" at bounding box center [495, 299] width 481 height 11
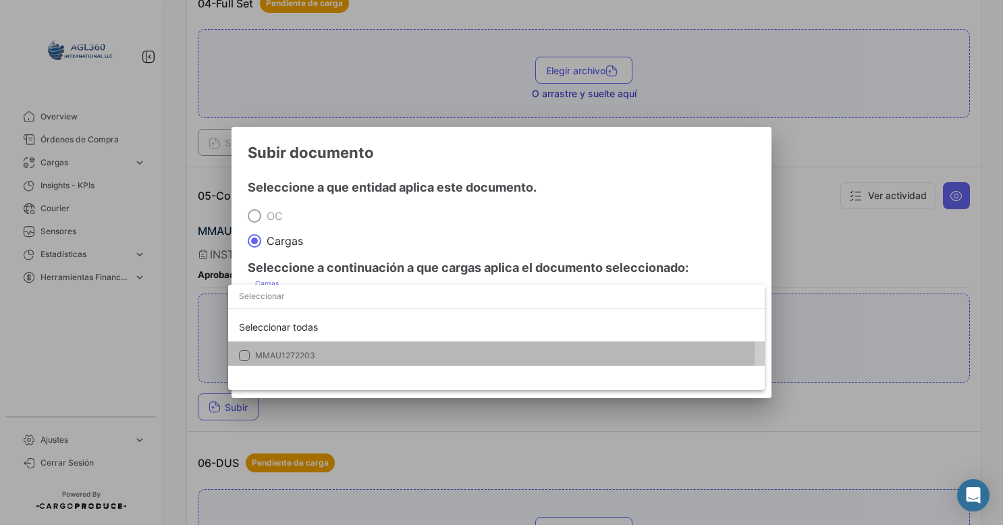
click at [278, 351] on span "MMAU1272203" at bounding box center [285, 355] width 60 height 10
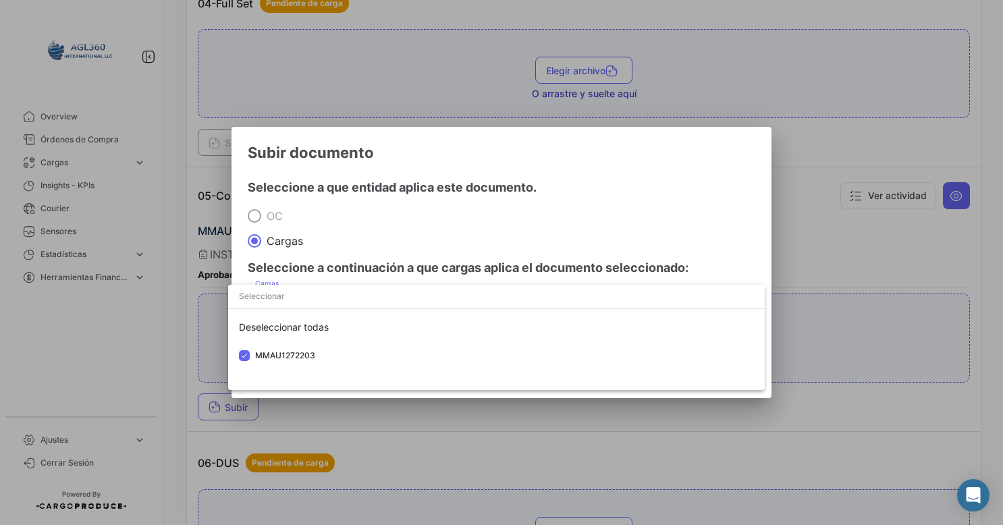
click at [684, 223] on div at bounding box center [501, 262] width 1003 height 525
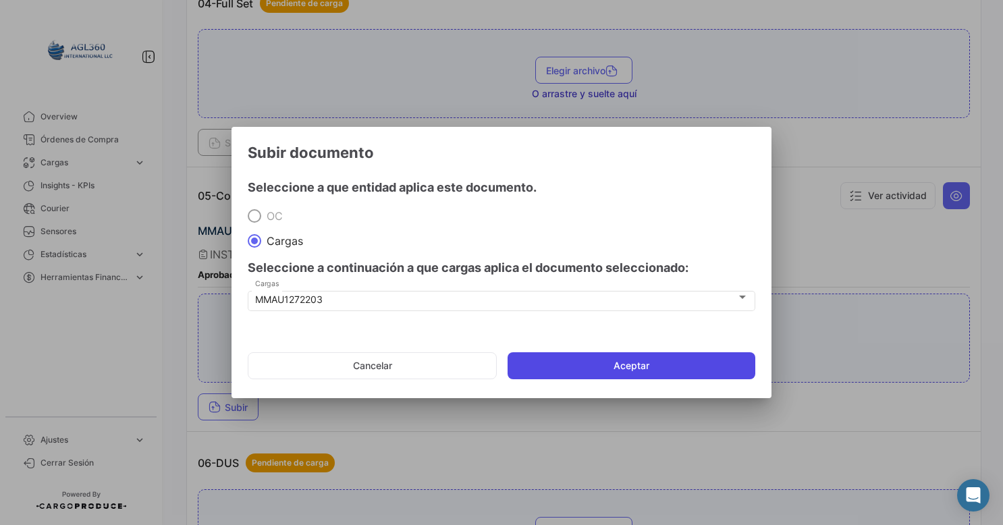
click at [609, 372] on button "Aceptar" at bounding box center [631, 365] width 248 height 27
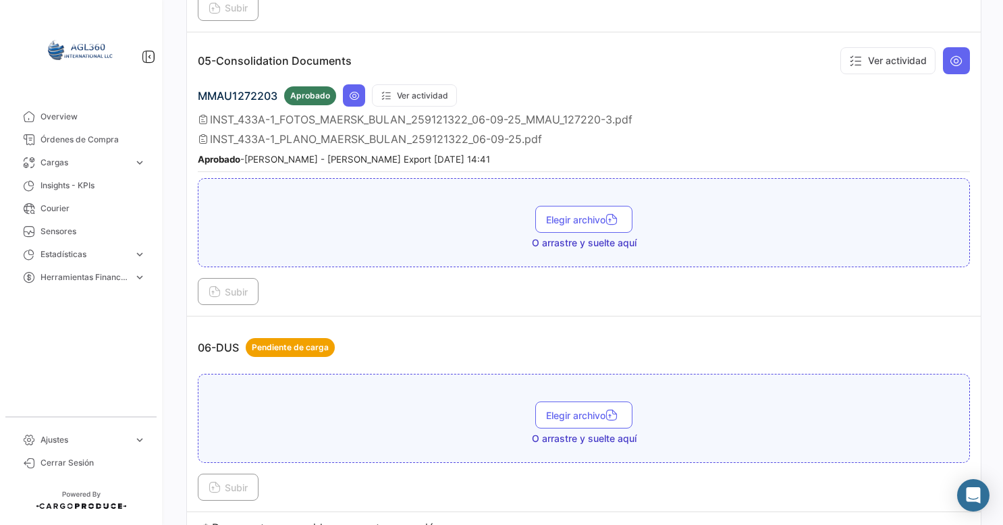
scroll to position [742, 0]
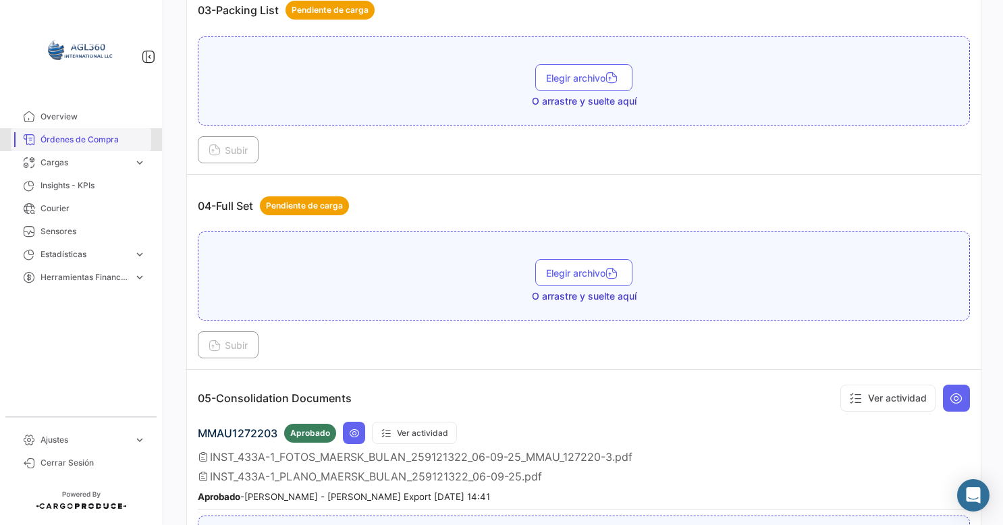
click at [76, 144] on span "Órdenes de Compra" at bounding box center [92, 140] width 105 height 12
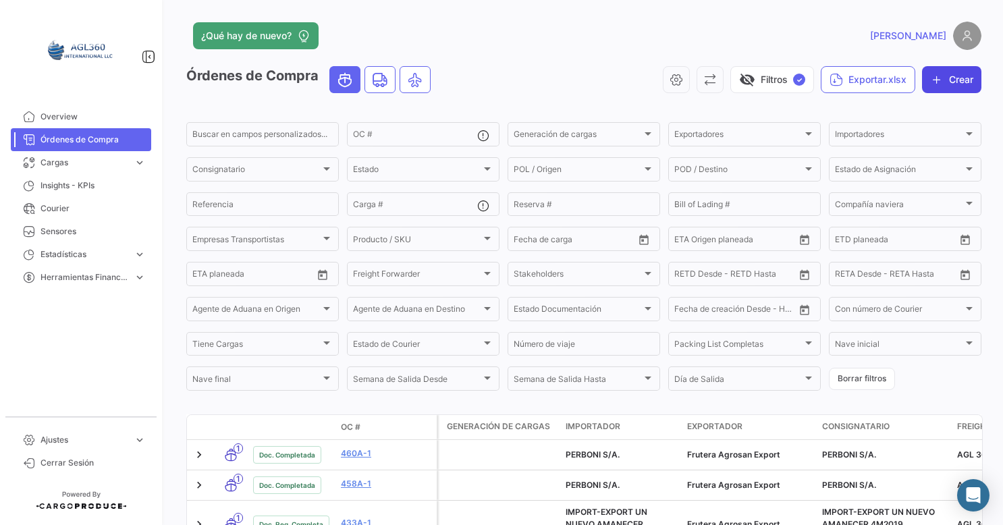
click at [934, 85] on icon "button" at bounding box center [936, 79] width 13 height 13
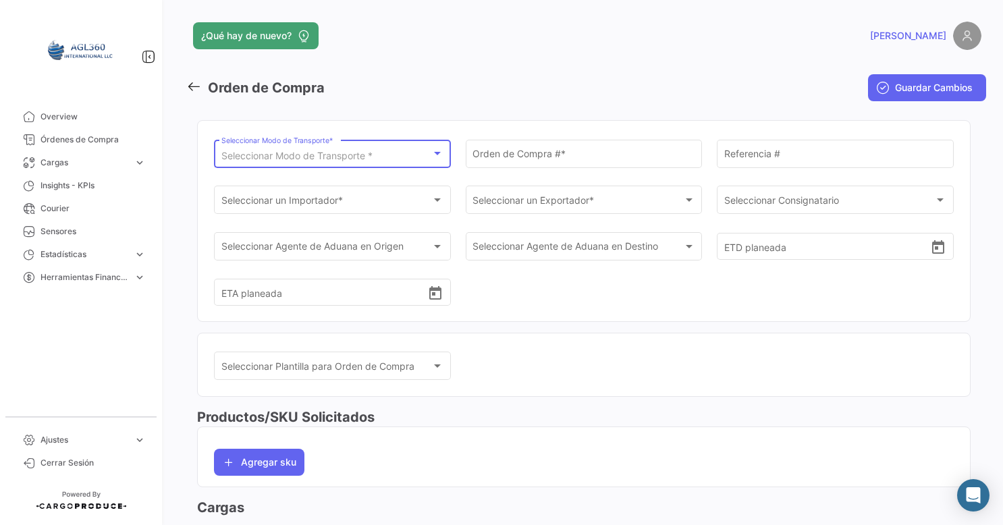
click at [325, 158] on span "Seleccionar Modo de Transporte *" at bounding box center [296, 155] width 151 height 11
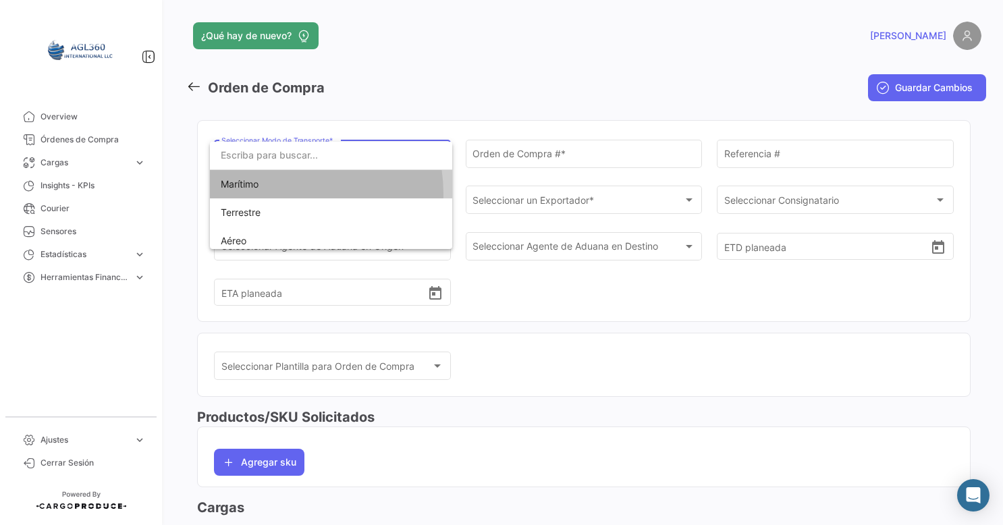
drag, startPoint x: 277, startPoint y: 194, endPoint x: 513, endPoint y: 144, distance: 241.3
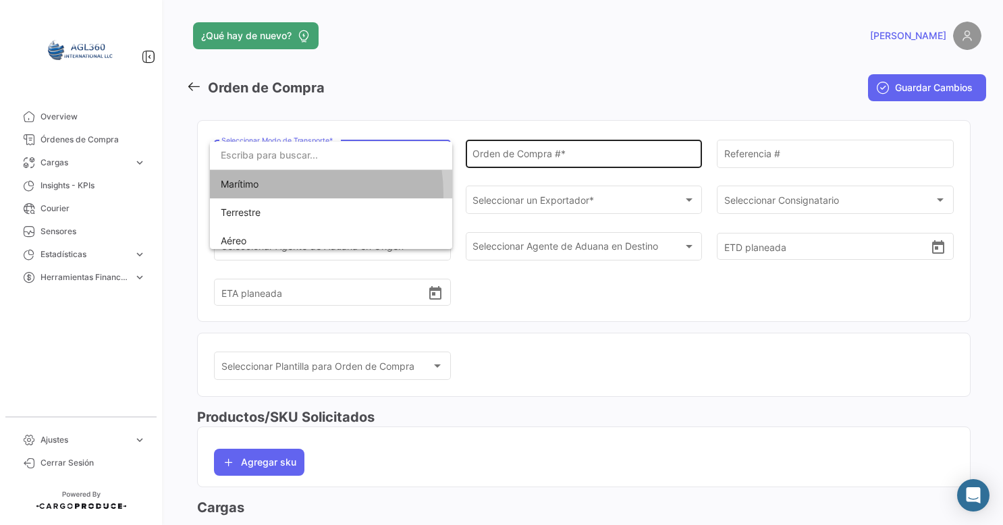
click at [277, 193] on span "Marítimo" at bounding box center [331, 184] width 221 height 28
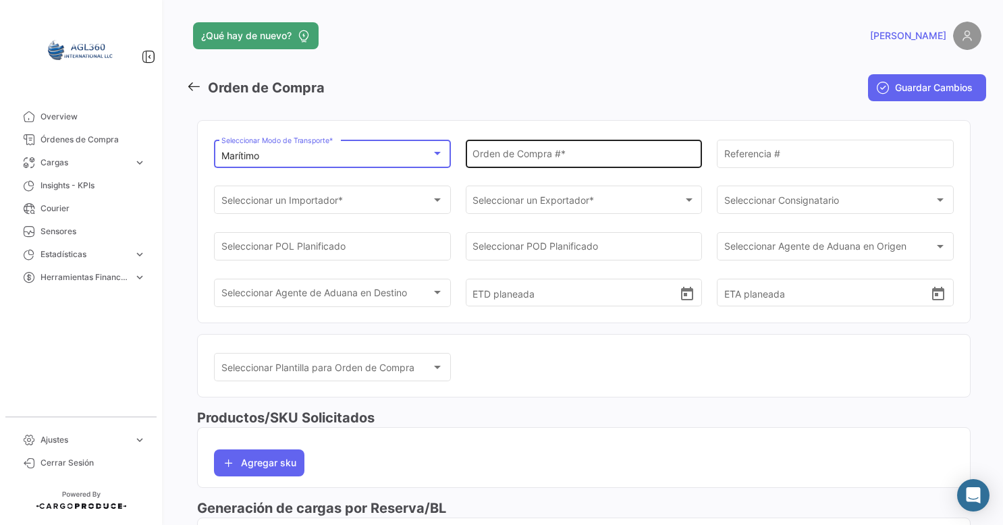
click at [536, 140] on div "Orden de Compra # *" at bounding box center [583, 152] width 223 height 31
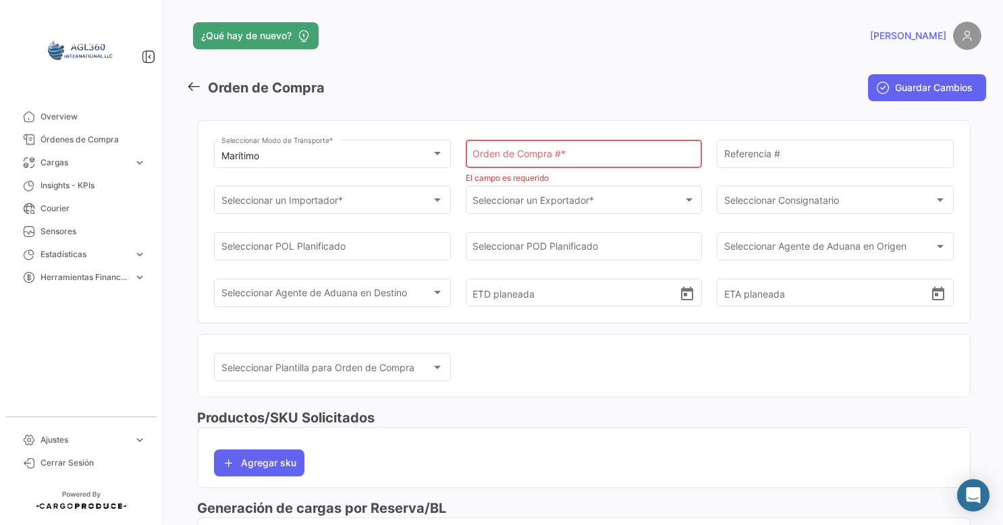
click at [532, 144] on div "Orden de Compra # *" at bounding box center [583, 153] width 223 height 31
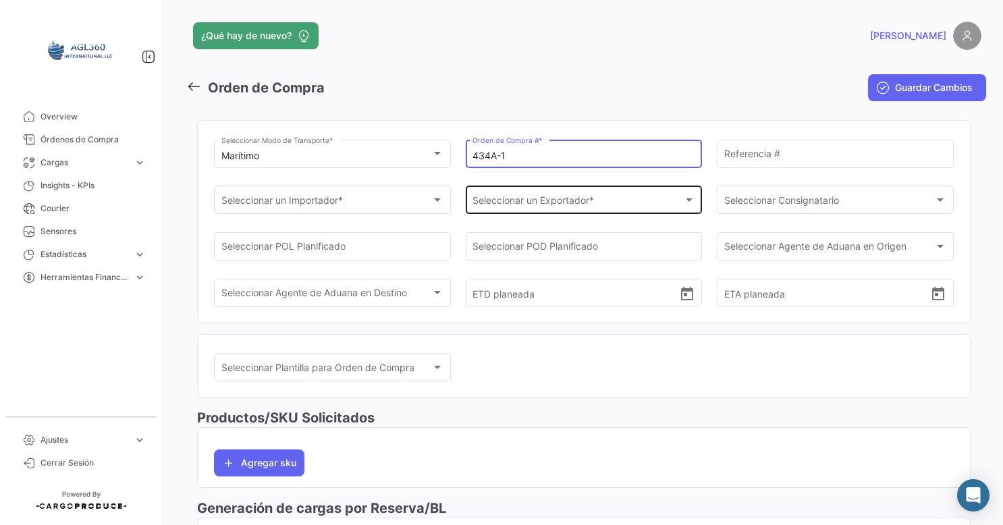
type input "434A-1"
click at [543, 197] on span "Seleccionar un Exportador *" at bounding box center [577, 202] width 211 height 11
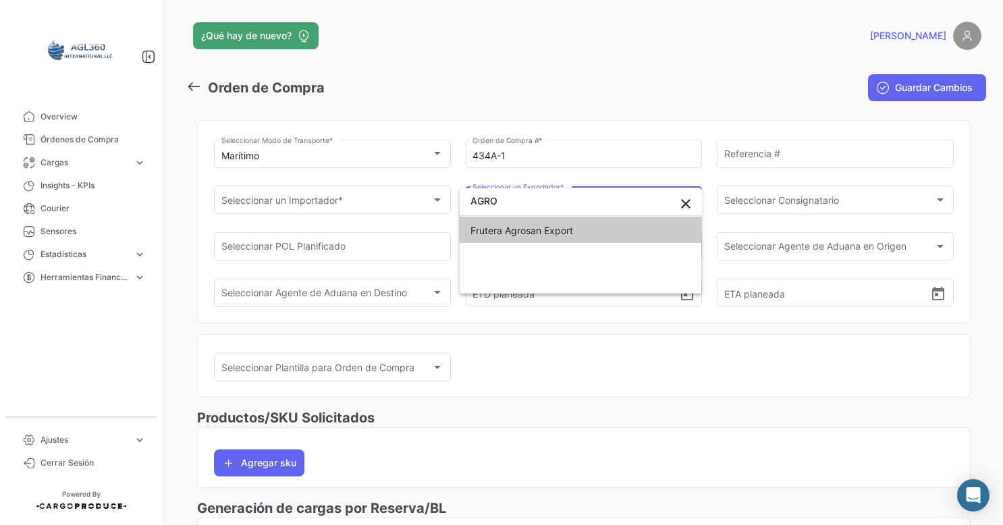
type input "AGRO"
click at [528, 228] on span "Frutera Agrosan Export" at bounding box center [521, 230] width 103 height 11
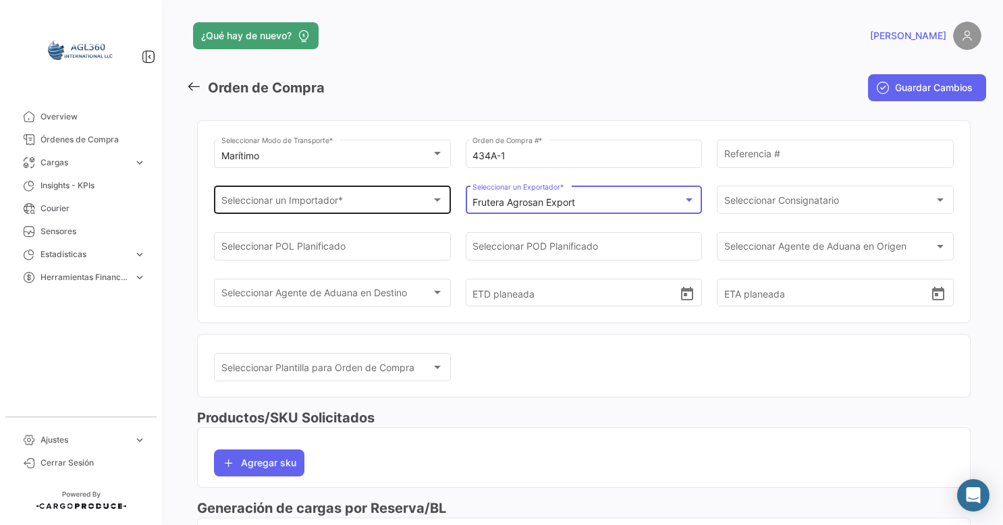
click at [367, 206] on div "Seleccionar un Importador *" at bounding box center [326, 202] width 211 height 11
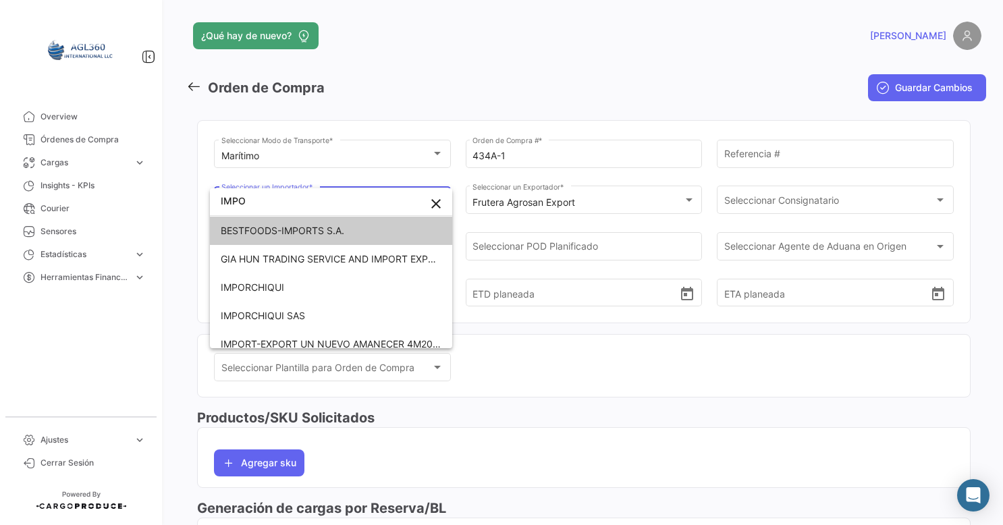
type input "IMPO"
click at [269, 312] on span "IMPORCHIQUI SAS" at bounding box center [263, 315] width 84 height 11
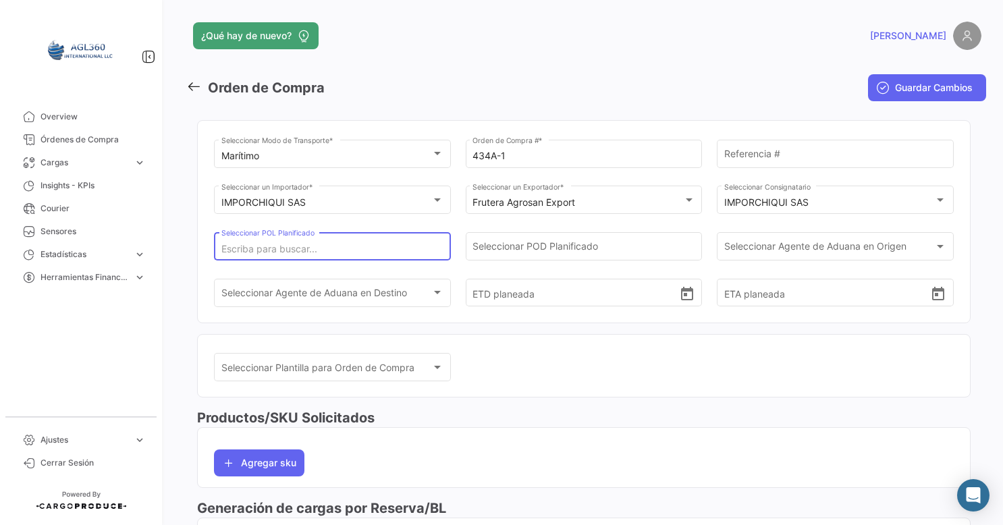
click at [341, 252] on input "Seleccionar POL Planificado" at bounding box center [332, 249] width 223 height 11
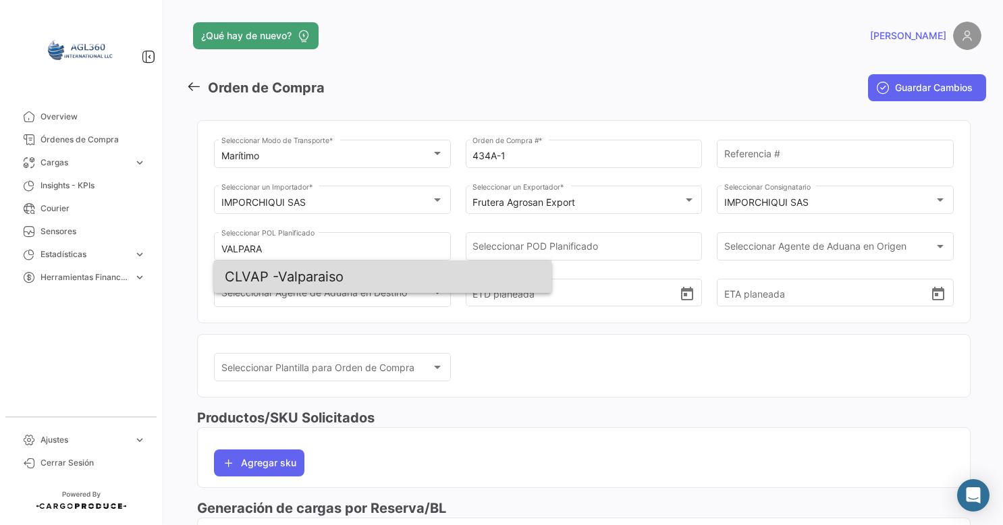
drag, startPoint x: 318, startPoint y: 278, endPoint x: 341, endPoint y: 270, distance: 24.3
click at [335, 273] on span "CLVAP - Valparaiso" at bounding box center [383, 276] width 316 height 32
type input "Valparaiso"
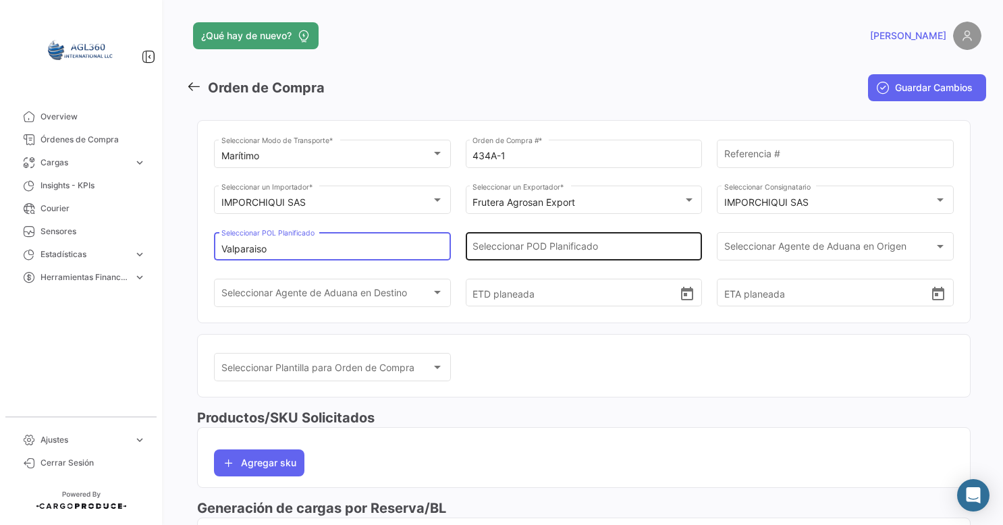
click at [530, 239] on div "Seleccionar POD Planificado" at bounding box center [583, 244] width 223 height 31
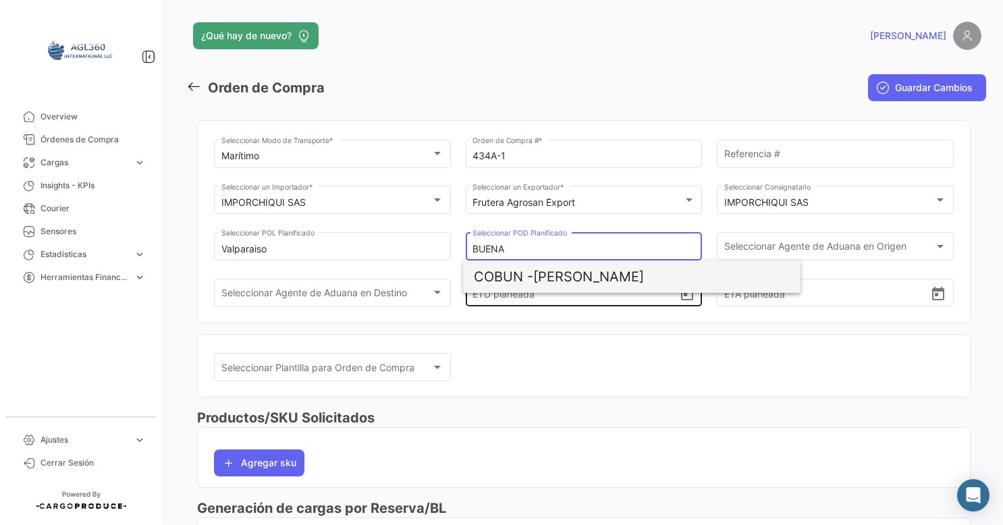
drag, startPoint x: 533, startPoint y: 276, endPoint x: 551, endPoint y: 271, distance: 19.0
click at [544, 273] on span "[PERSON_NAME]" at bounding box center [632, 276] width 316 height 32
type input "[PERSON_NAME]"
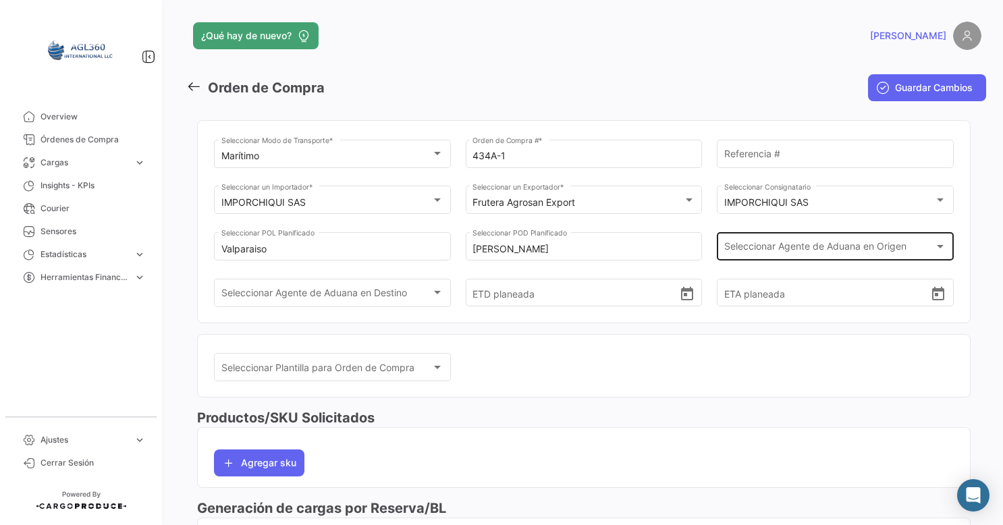
click at [784, 242] on div "Seleccionar Agente de Aduana en Origen Seleccionar Agente de Aduana en Origen" at bounding box center [835, 244] width 223 height 31
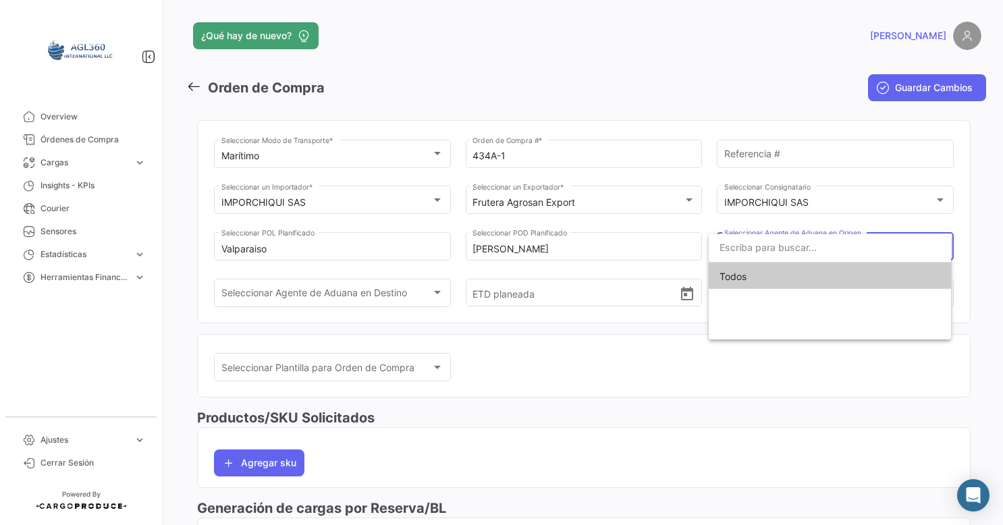
click at [528, 287] on div at bounding box center [501, 262] width 1003 height 525
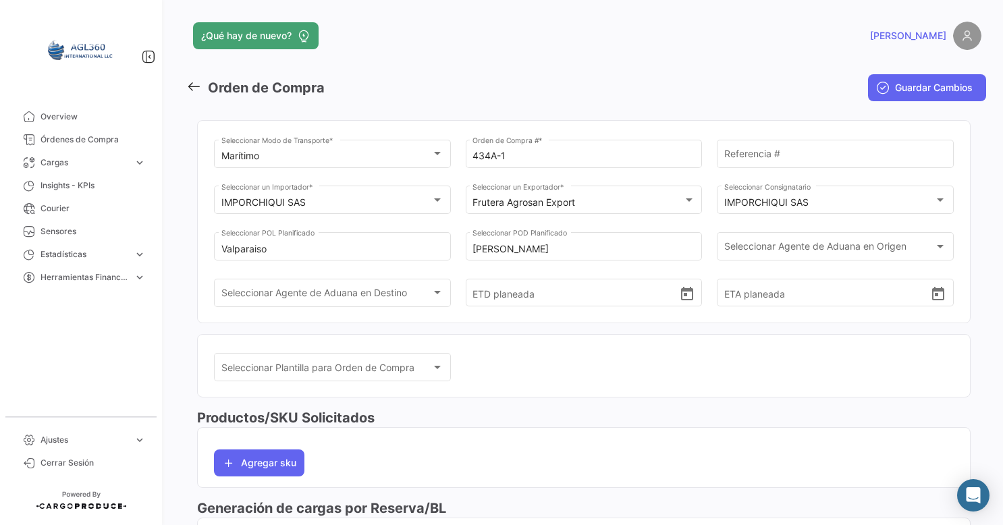
click at [688, 395] on div "Seleccionar Plantilla para Orden de Compra Seleccionar Plantilla para Orden de …" at bounding box center [584, 374] width 740 height 47
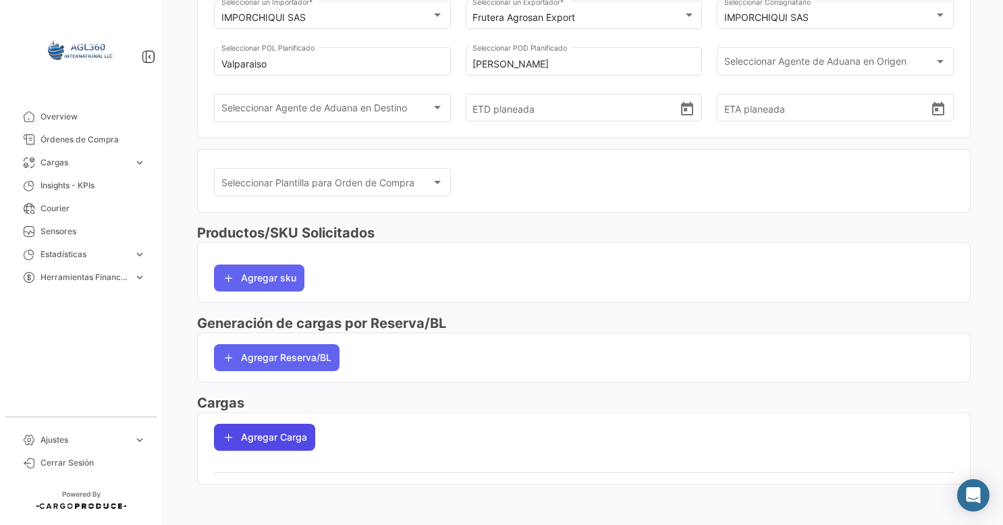
click at [288, 431] on button "Agregar Carga" at bounding box center [264, 437] width 101 height 27
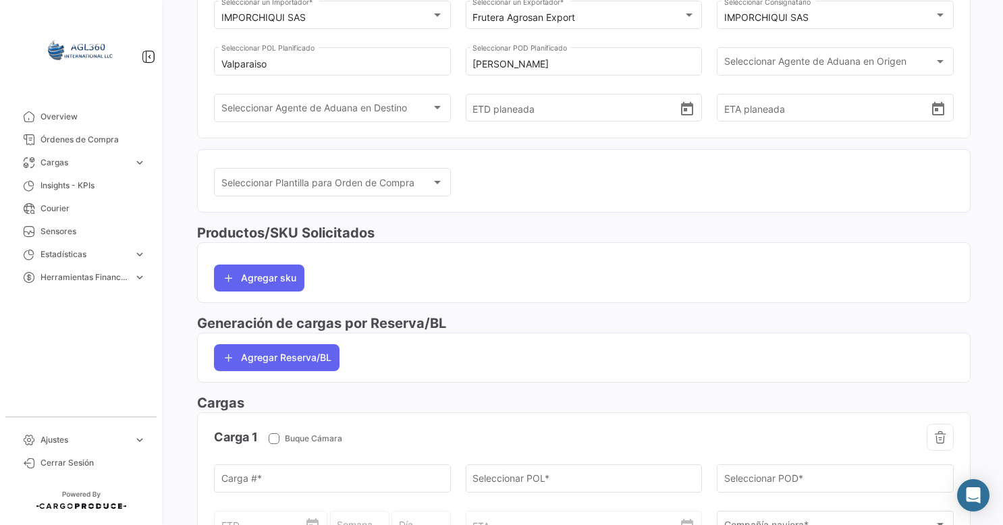
scroll to position [443, 0]
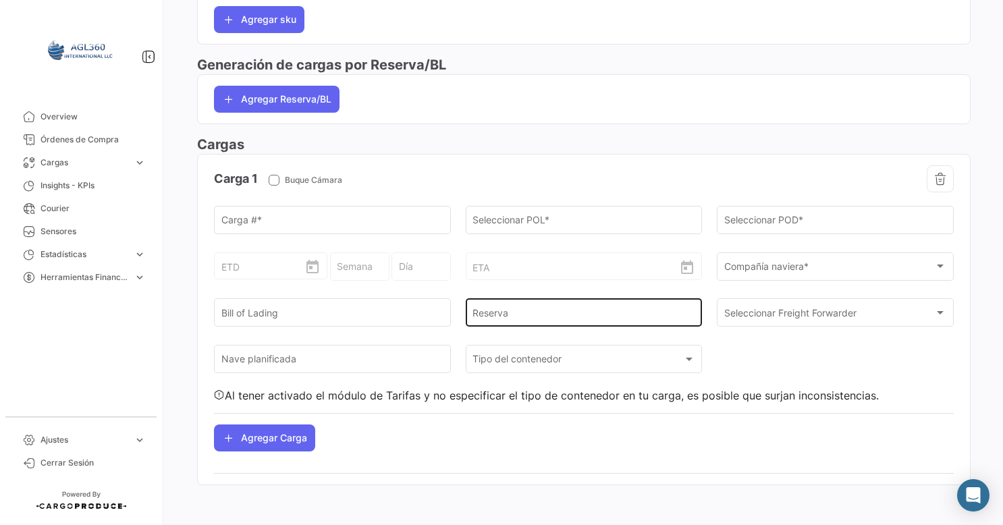
click at [487, 316] on input "Reserva" at bounding box center [583, 315] width 223 height 11
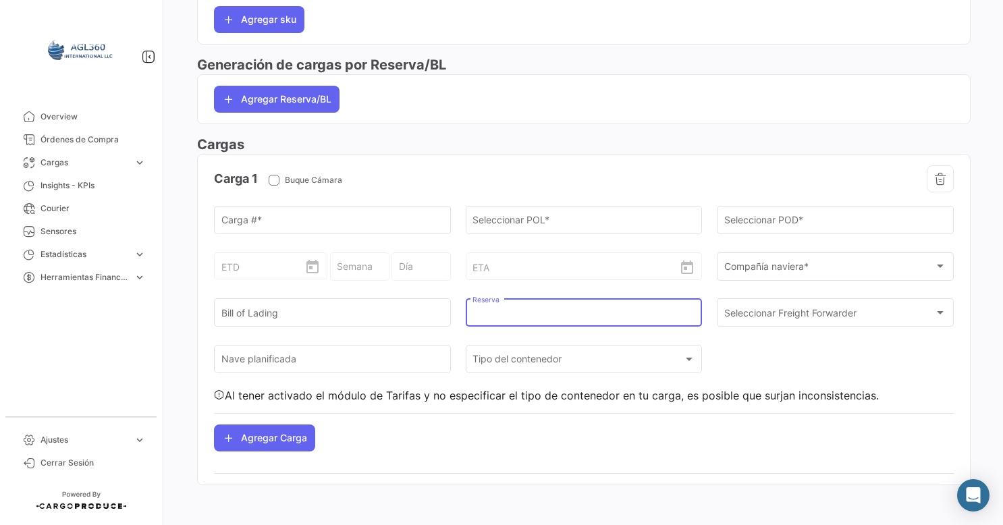
paste input "EBKG14130658"
type input "EBKG14130658"
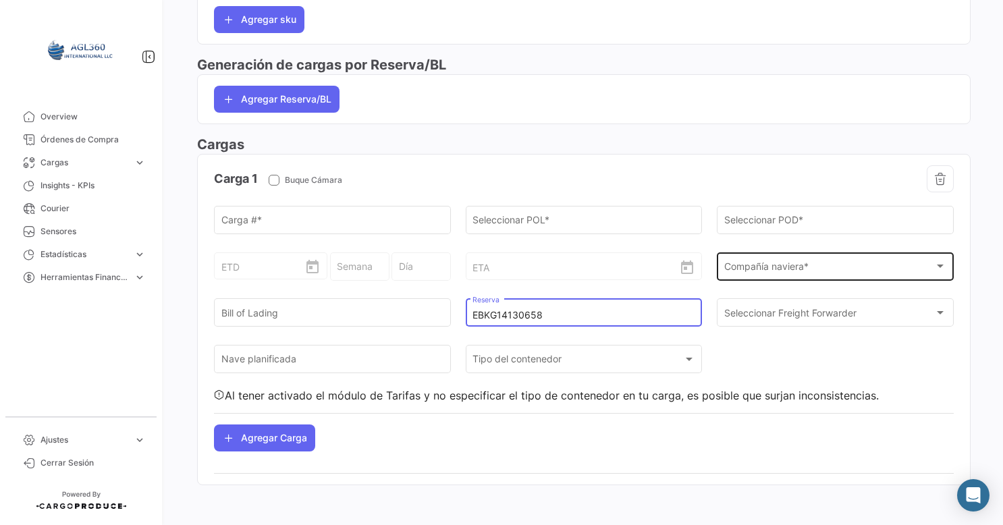
click at [772, 276] on div "Compañía naviera * Compañía naviera *" at bounding box center [835, 273] width 237 height 42
drag, startPoint x: 772, startPoint y: 275, endPoint x: 773, endPoint y: 267, distance: 8.2
click at [773, 267] on span "Compañía naviera *" at bounding box center [829, 268] width 211 height 11
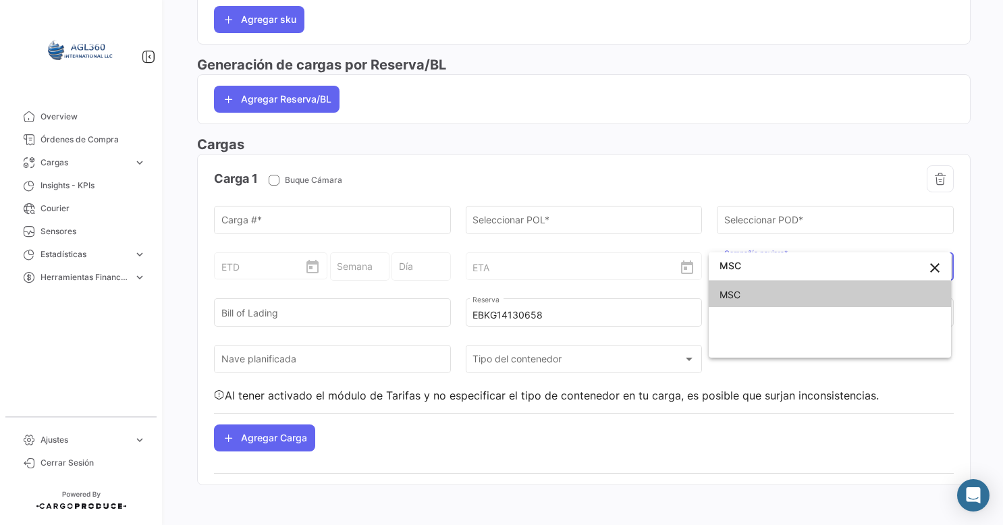
type input "MSC"
click at [744, 307] on div "MSC close MSC" at bounding box center [830, 304] width 242 height 105
click at [744, 302] on span "MSC" at bounding box center [829, 295] width 221 height 28
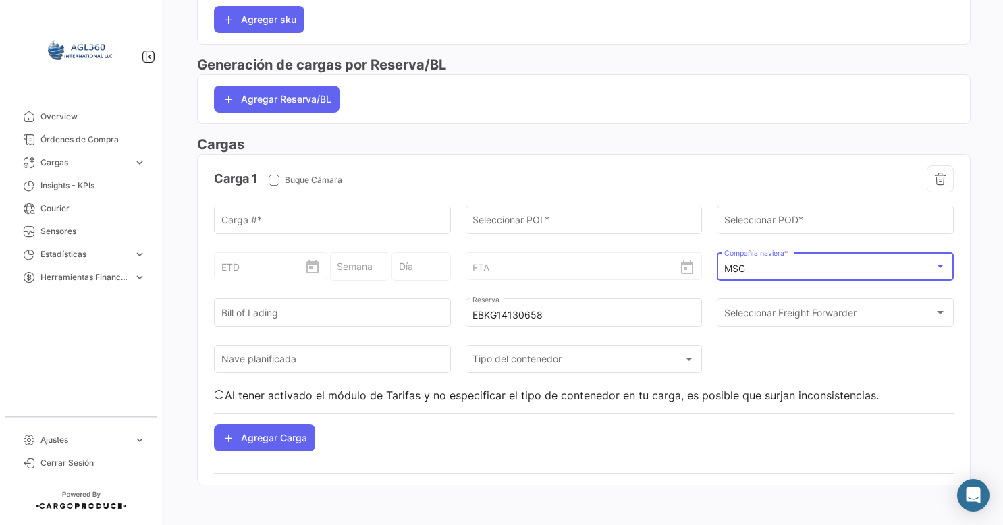
click at [535, 231] on div "ETA" at bounding box center [583, 255] width 223 height 50
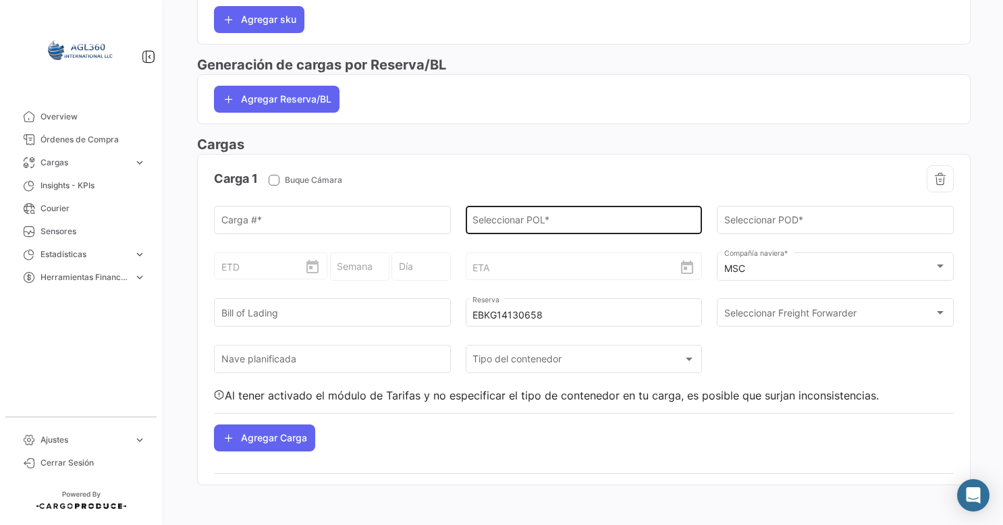
click at [530, 218] on input "Seleccionar POL *" at bounding box center [583, 222] width 223 height 11
click at [553, 217] on input "Seleccionar POL *" at bounding box center [583, 222] width 223 height 11
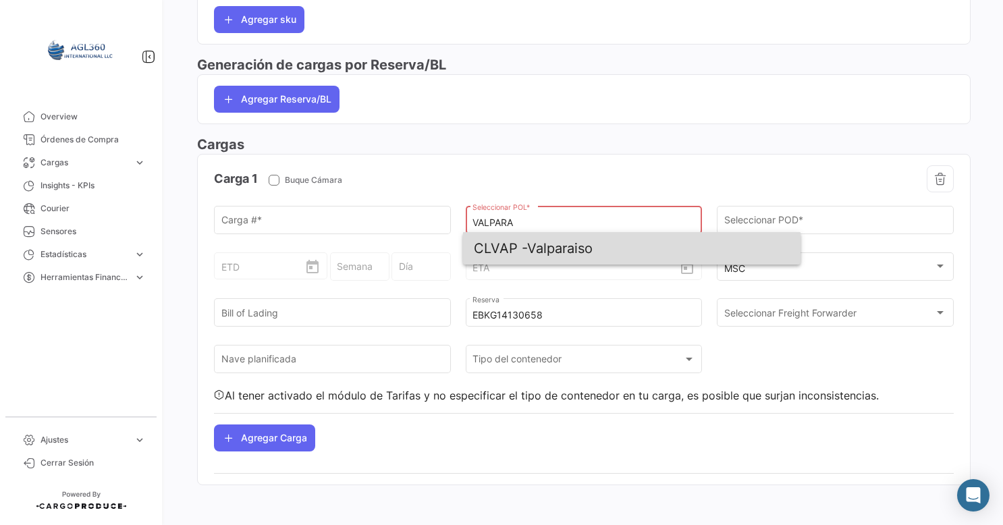
click at [543, 252] on span "CLVAP - Valparaiso" at bounding box center [632, 248] width 316 height 32
type input "Valparaiso"
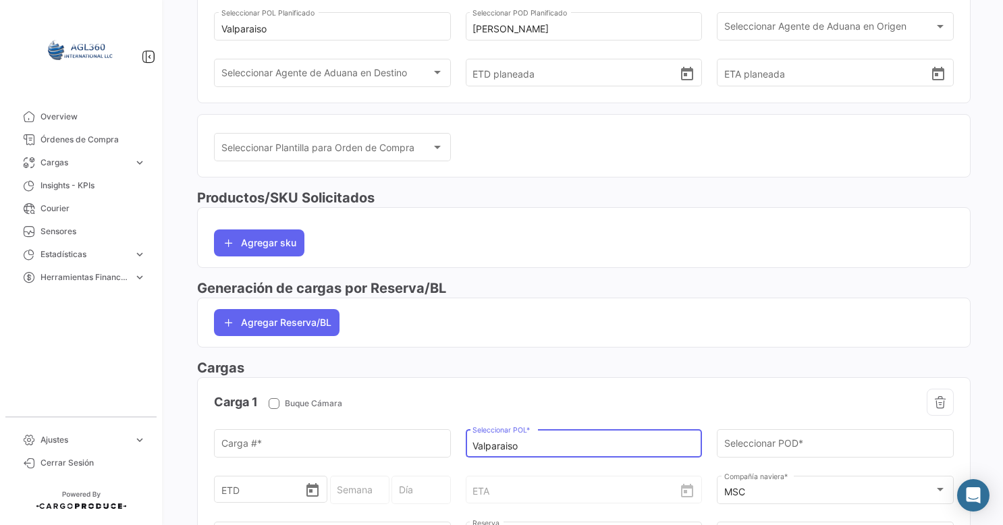
scroll to position [270, 0]
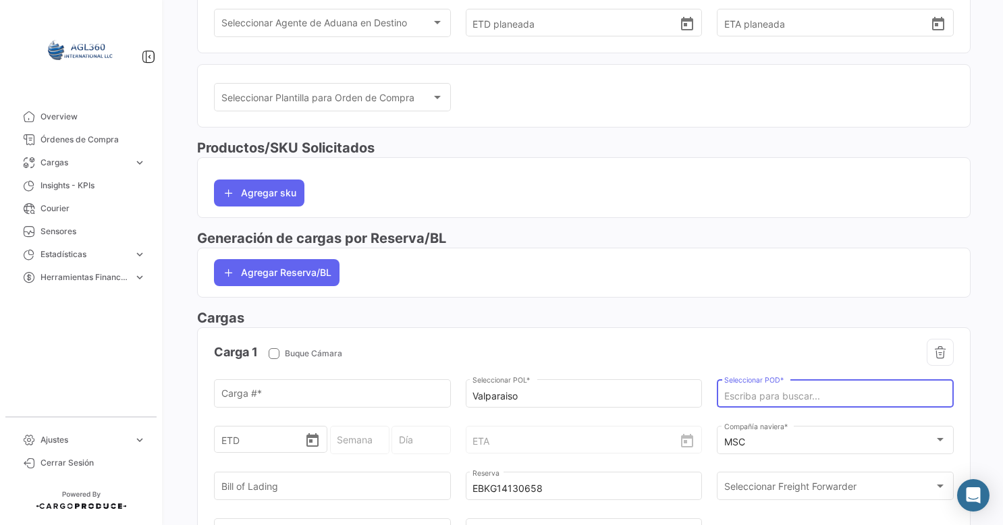
click at [738, 395] on input "Seleccionar POD *" at bounding box center [835, 396] width 223 height 11
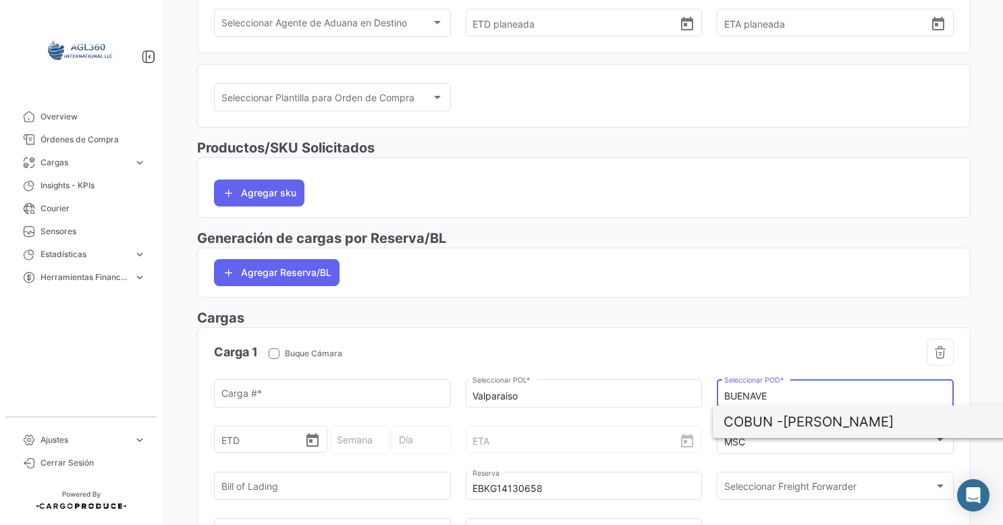
click at [812, 426] on span "[PERSON_NAME]" at bounding box center [881, 422] width 316 height 32
type input "[PERSON_NAME]"
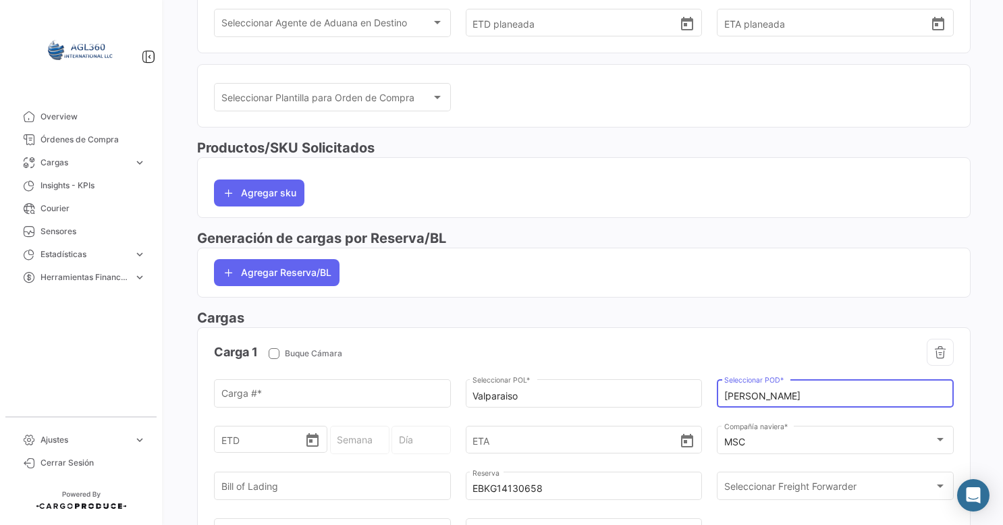
scroll to position [405, 0]
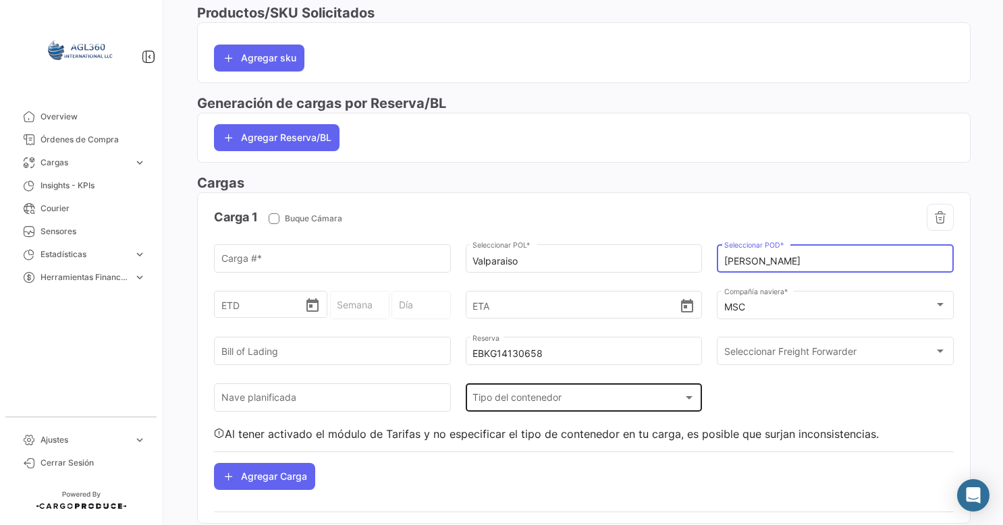
click at [502, 396] on span "Tipo del contenedor" at bounding box center [577, 400] width 211 height 11
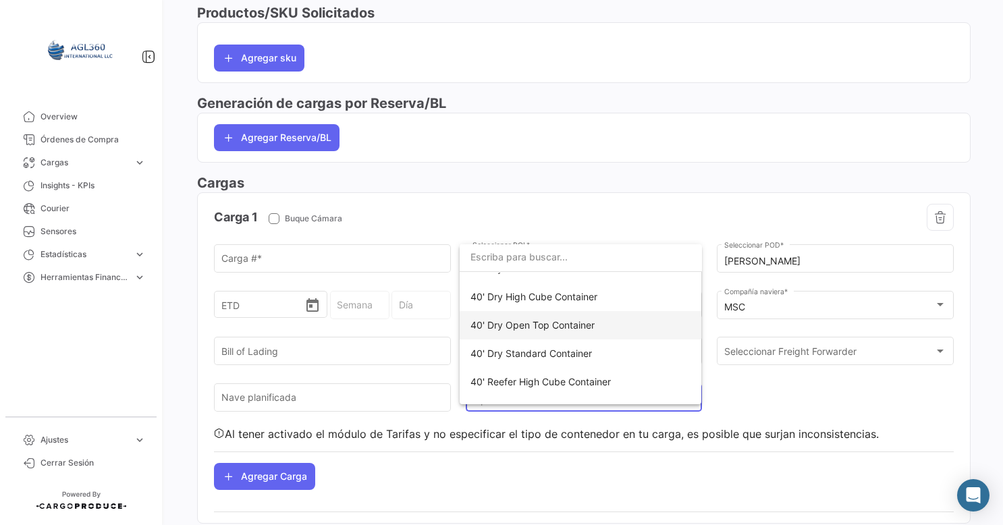
scroll to position [67, 0]
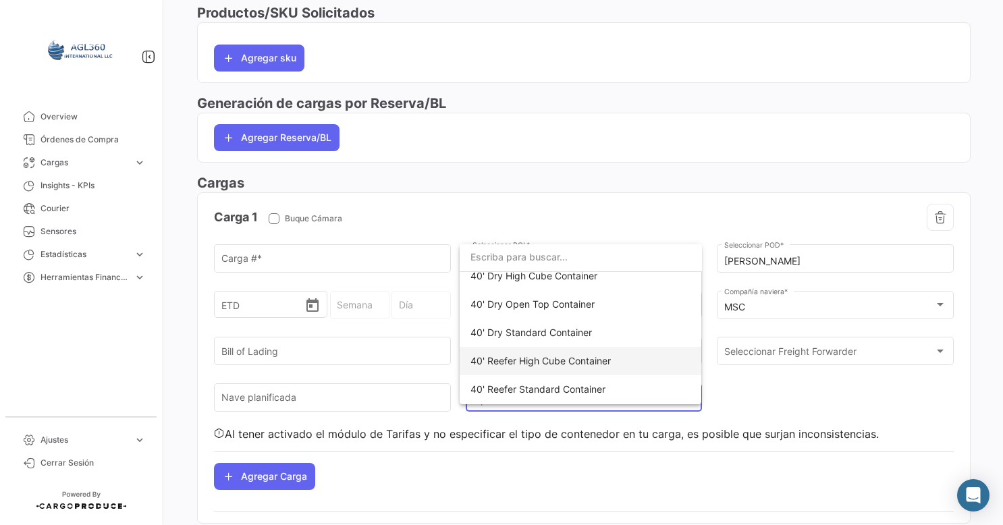
click at [538, 363] on span "40' Reefer High Cube Container" at bounding box center [540, 360] width 140 height 11
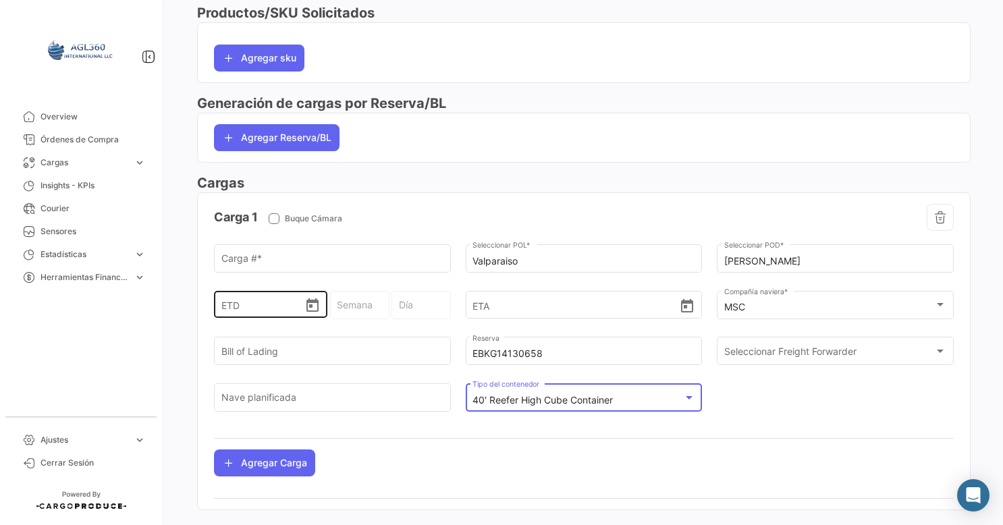
click at [287, 268] on div "ETD" at bounding box center [270, 293] width 99 height 50
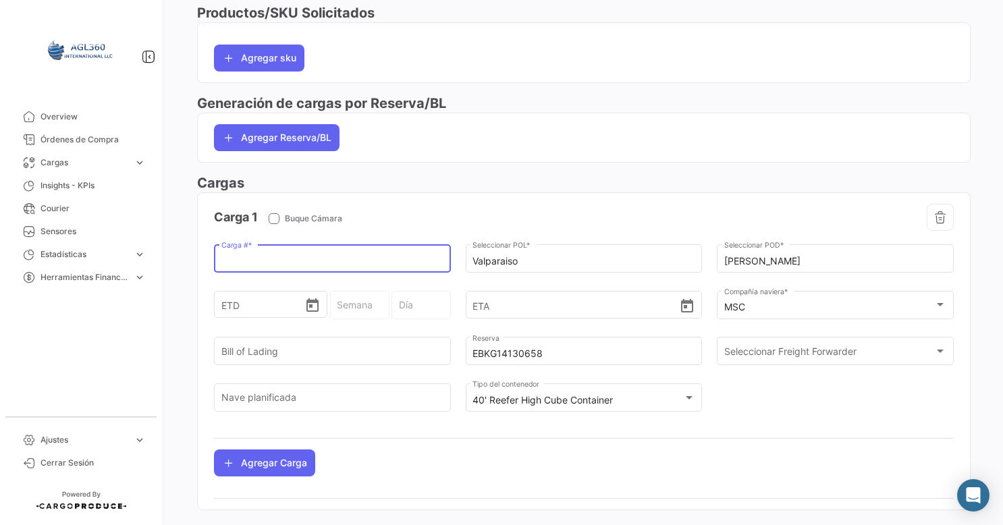
click at [285, 261] on input "Carga # *" at bounding box center [332, 261] width 223 height 11
paste input "TTNU8356254"
type input "TTNU8356254"
click at [538, 177] on h3 "Cargas" at bounding box center [583, 182] width 773 height 19
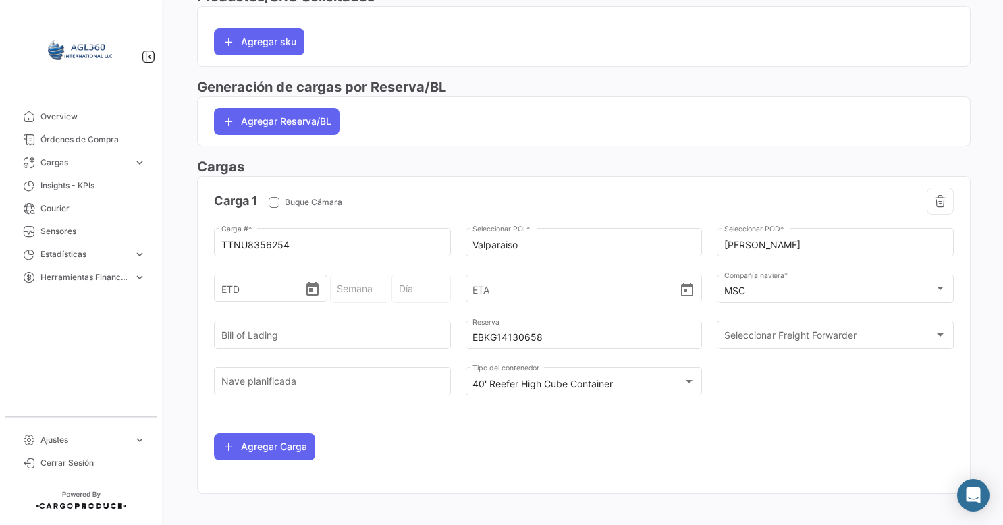
scroll to position [431, 0]
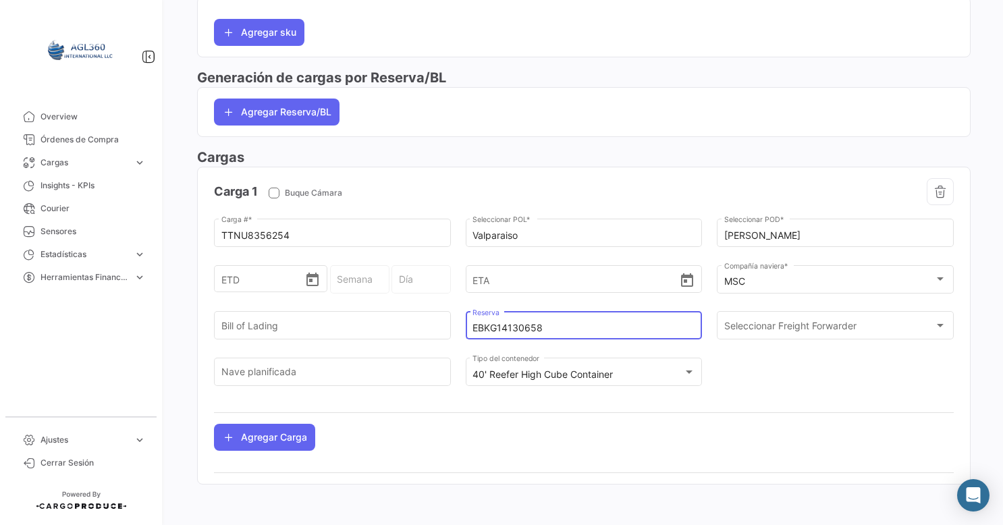
click at [503, 329] on input "EBKG14130658" at bounding box center [583, 328] width 223 height 11
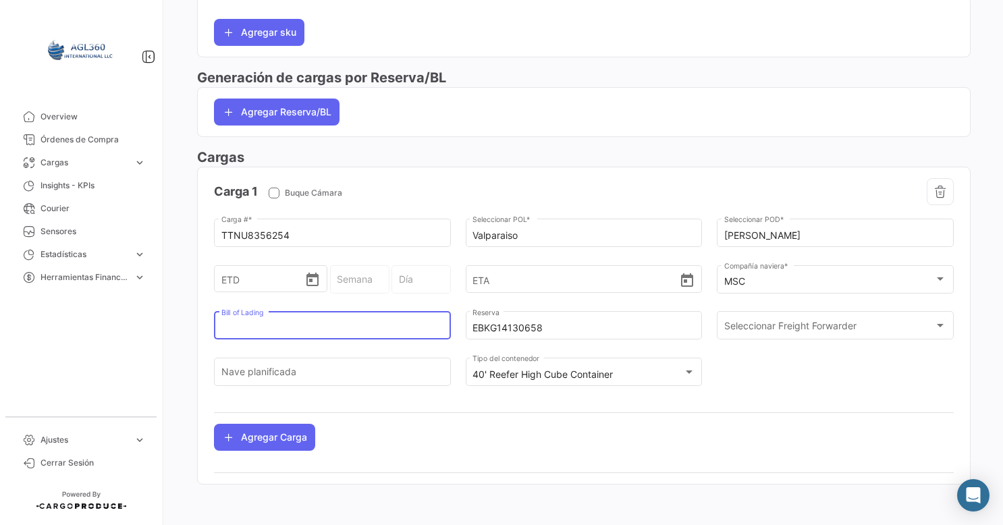
drag, startPoint x: 355, startPoint y: 328, endPoint x: 341, endPoint y: 325, distance: 13.8
click at [350, 327] on input "Bill of Lading" at bounding box center [332, 328] width 223 height 11
paste input "MEDUFP544275"
type input "MEDUFP544275"
click at [471, 407] on div at bounding box center [584, 412] width 740 height 22
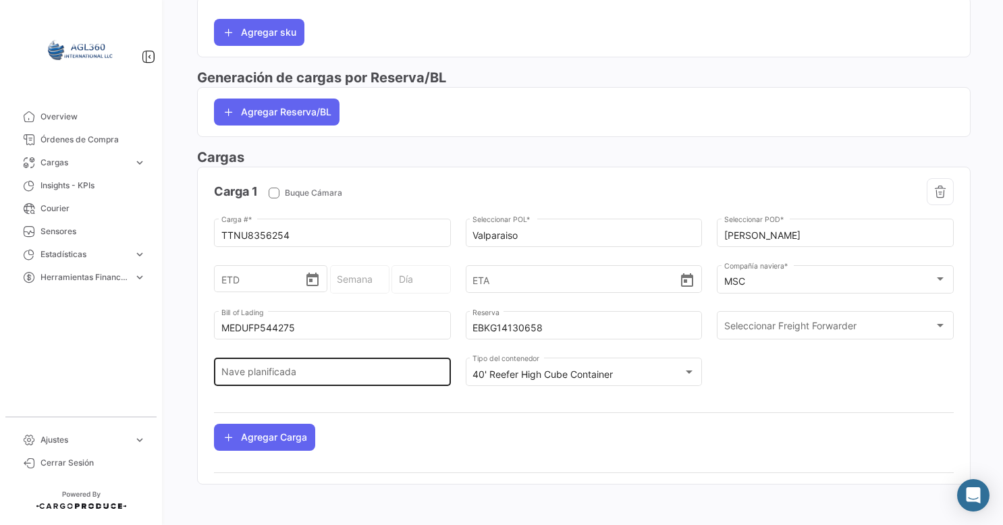
click at [341, 377] on input "Nave planificada" at bounding box center [332, 374] width 223 height 11
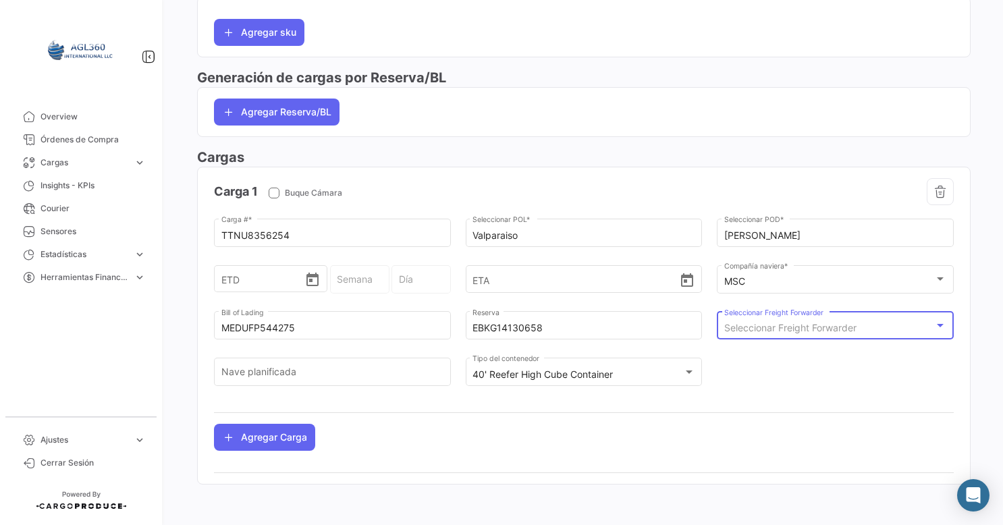
click at [827, 324] on span "Seleccionar Freight Forwarder" at bounding box center [790, 327] width 132 height 11
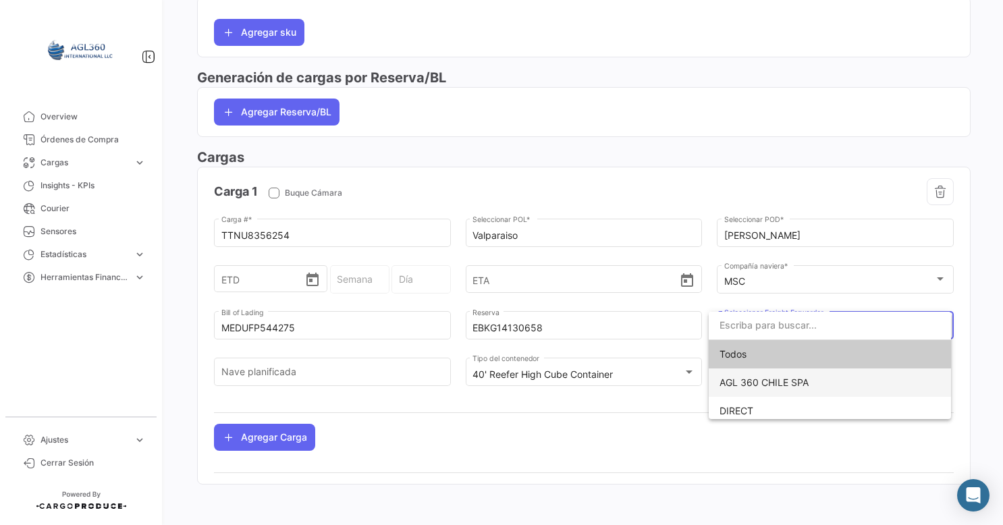
click at [780, 385] on span "AGL 360 CHILE SPA" at bounding box center [763, 382] width 89 height 11
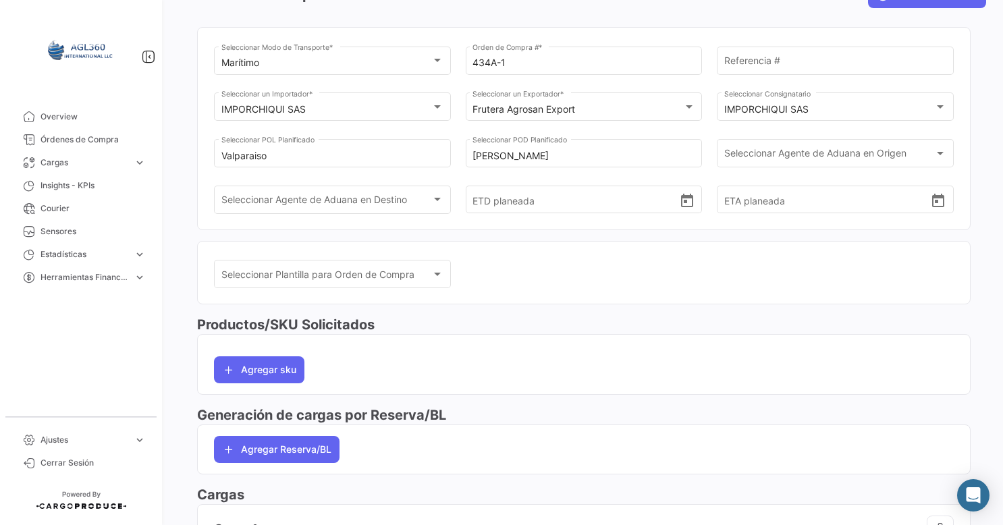
scroll to position [0, 0]
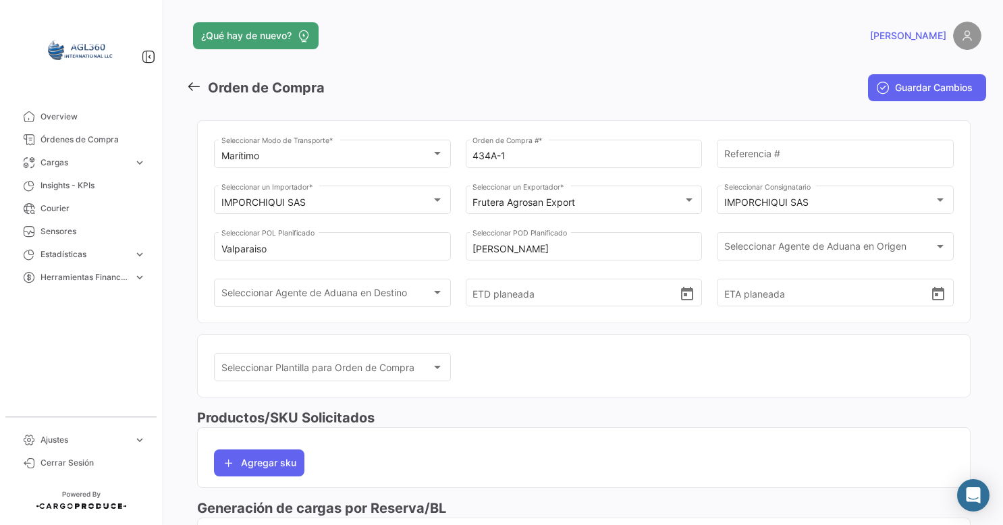
click at [925, 91] on span "Guardar Cambios" at bounding box center [934, 87] width 78 height 13
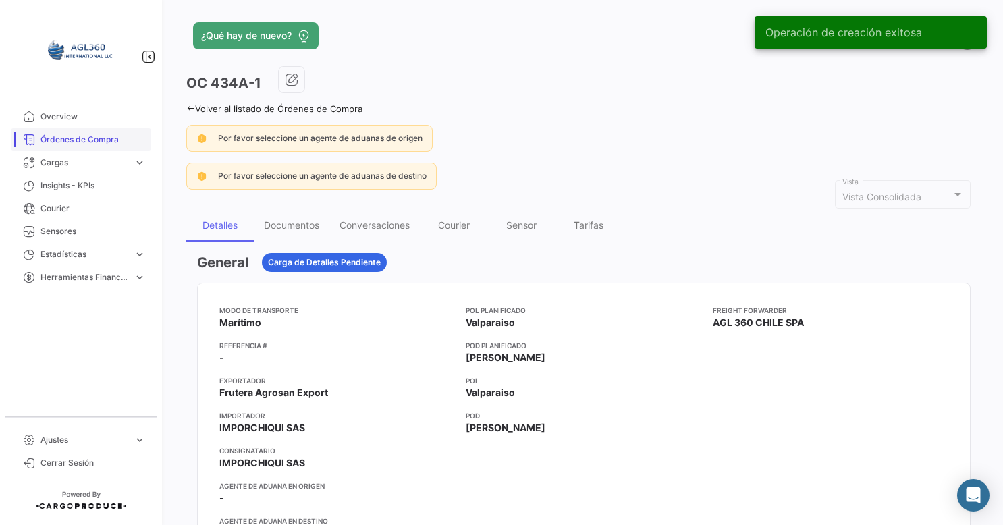
click at [87, 143] on span "Órdenes de Compra" at bounding box center [92, 140] width 105 height 12
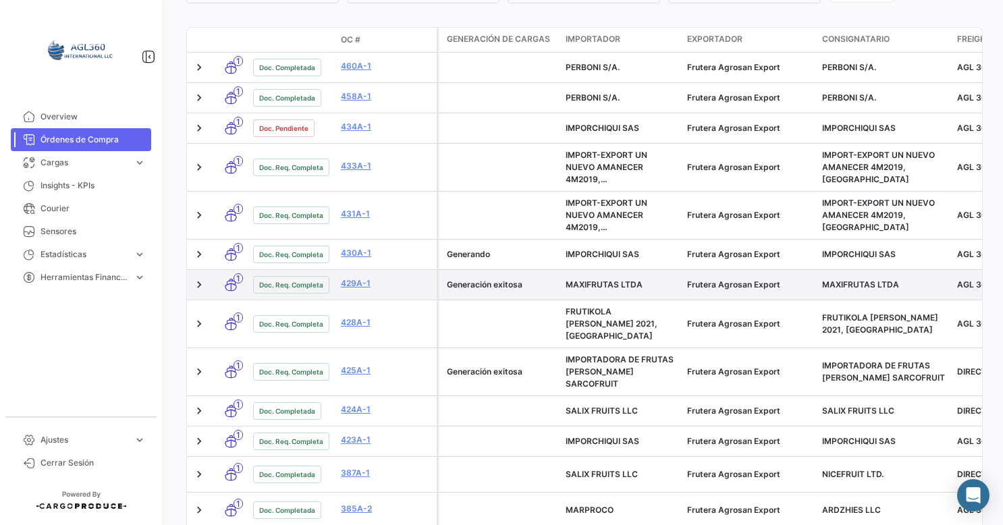
scroll to position [270, 0]
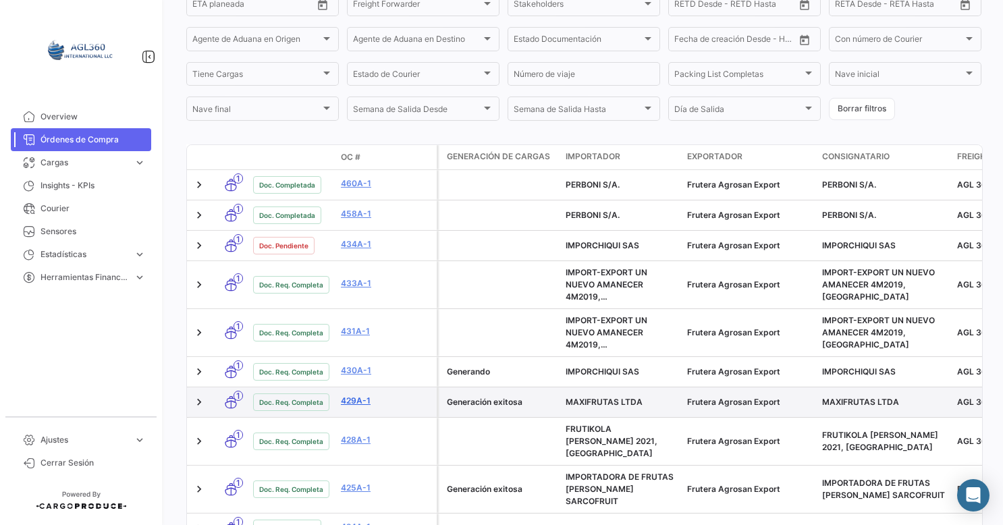
click at [354, 402] on link "429A-1" at bounding box center [386, 401] width 90 height 12
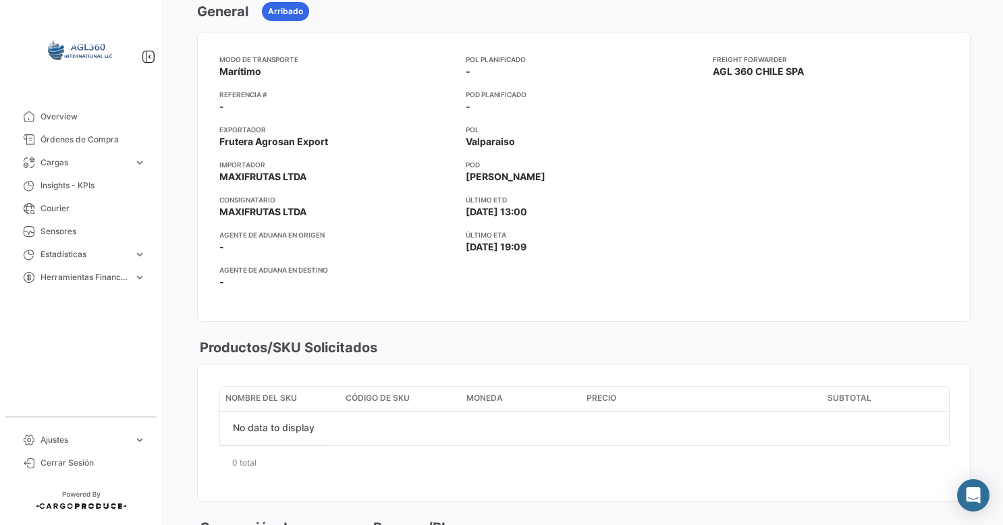
scroll to position [135, 0]
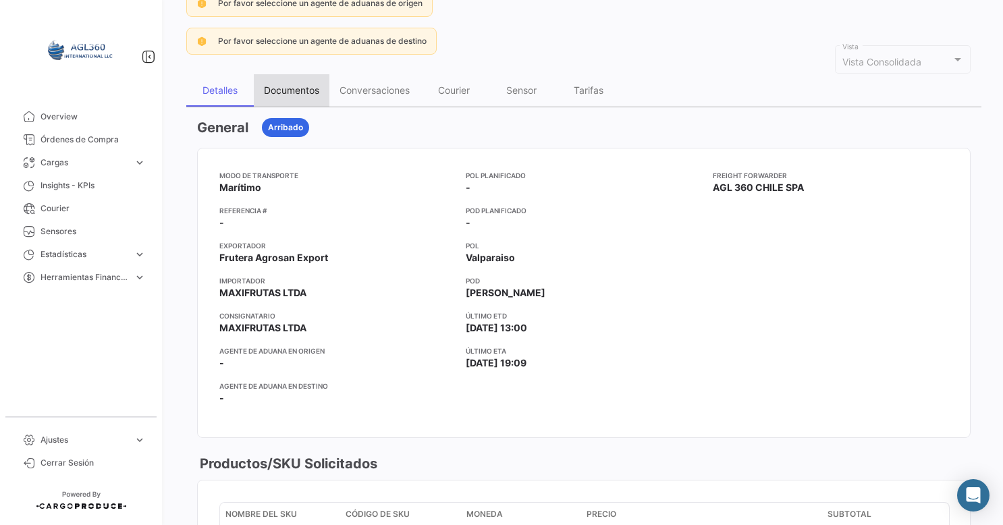
click at [309, 92] on div "Documentos" at bounding box center [291, 89] width 55 height 11
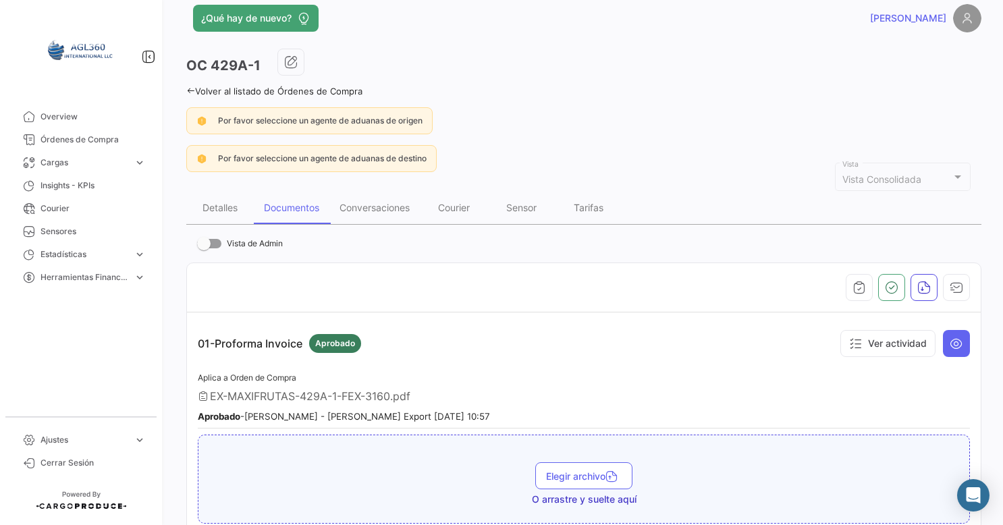
scroll to position [0, 0]
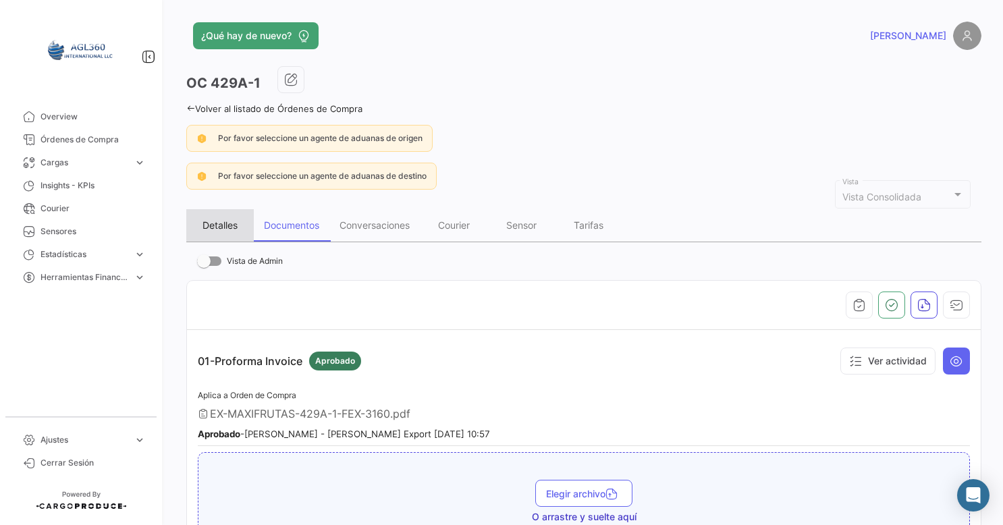
click at [220, 221] on div "Detalles" at bounding box center [219, 224] width 35 height 11
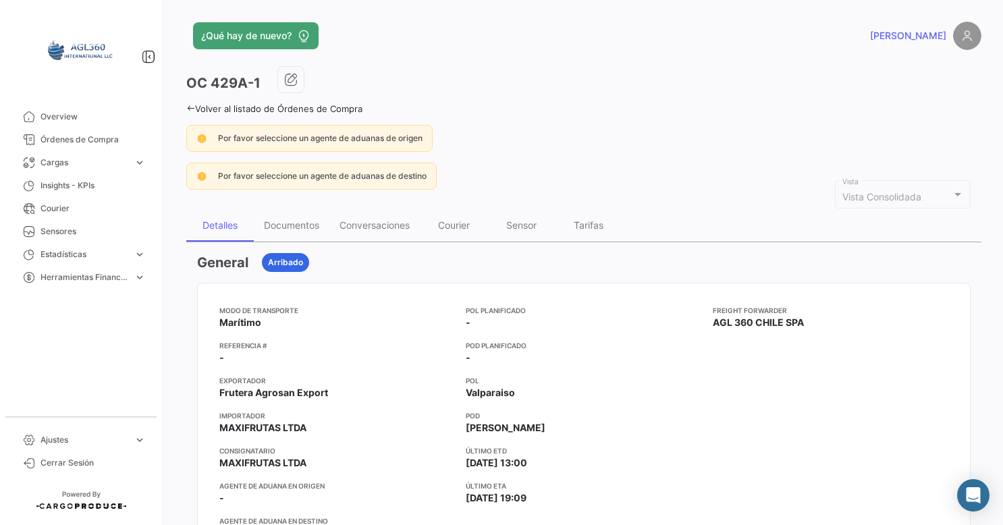
click at [206, 107] on link "Volver al listado de Órdenes de Compra" at bounding box center [274, 108] width 176 height 11
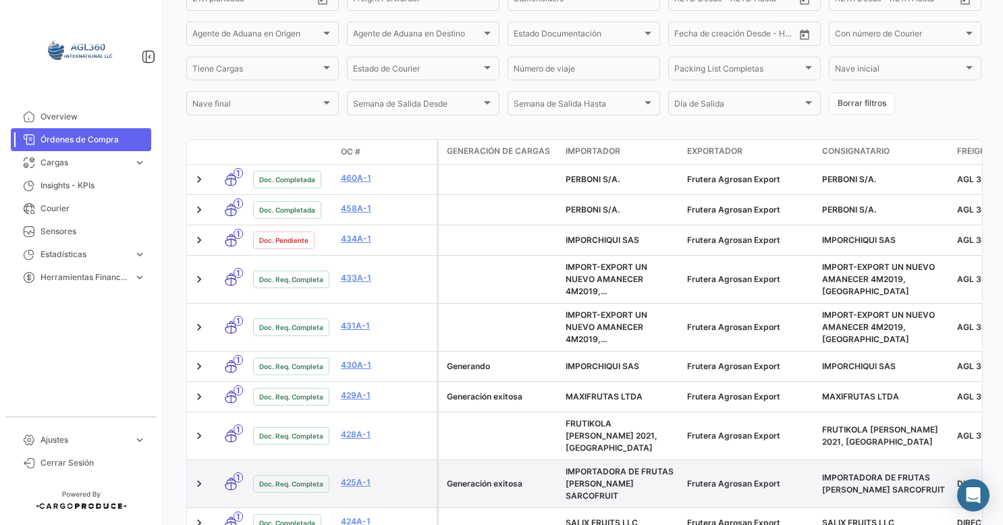
scroll to position [337, 0]
